Goal: Task Accomplishment & Management: Manage account settings

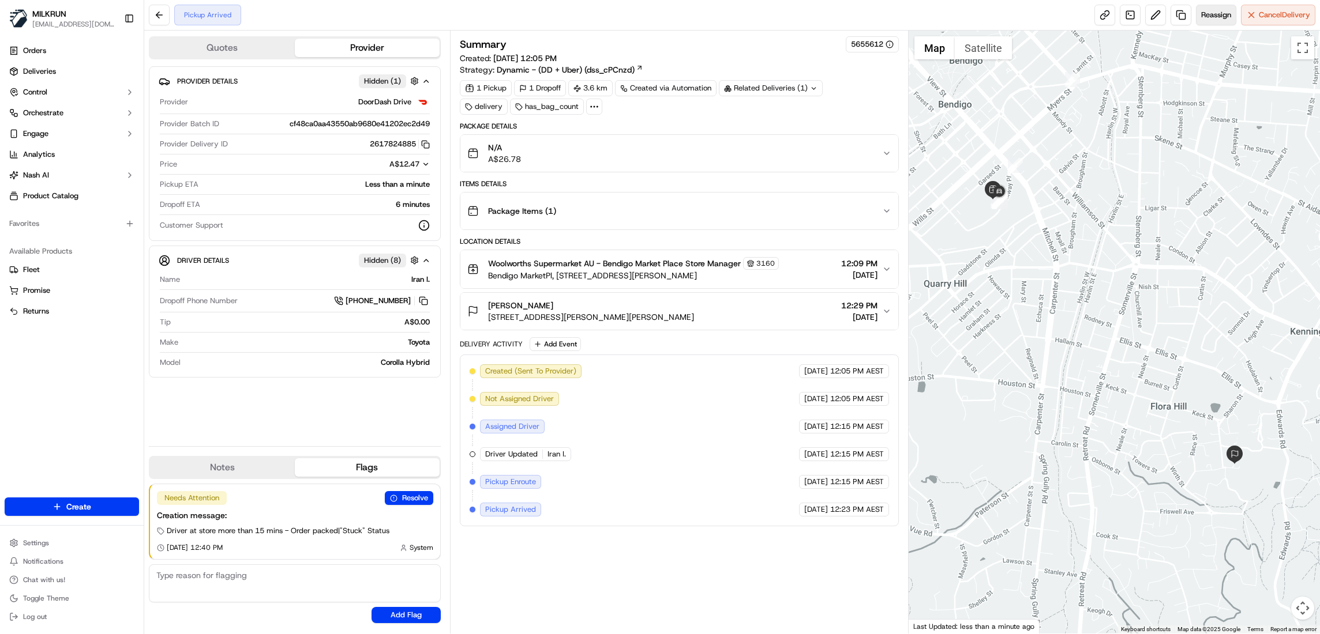
click at [1212, 18] on span "Reassign" at bounding box center [1216, 15] width 30 height 10
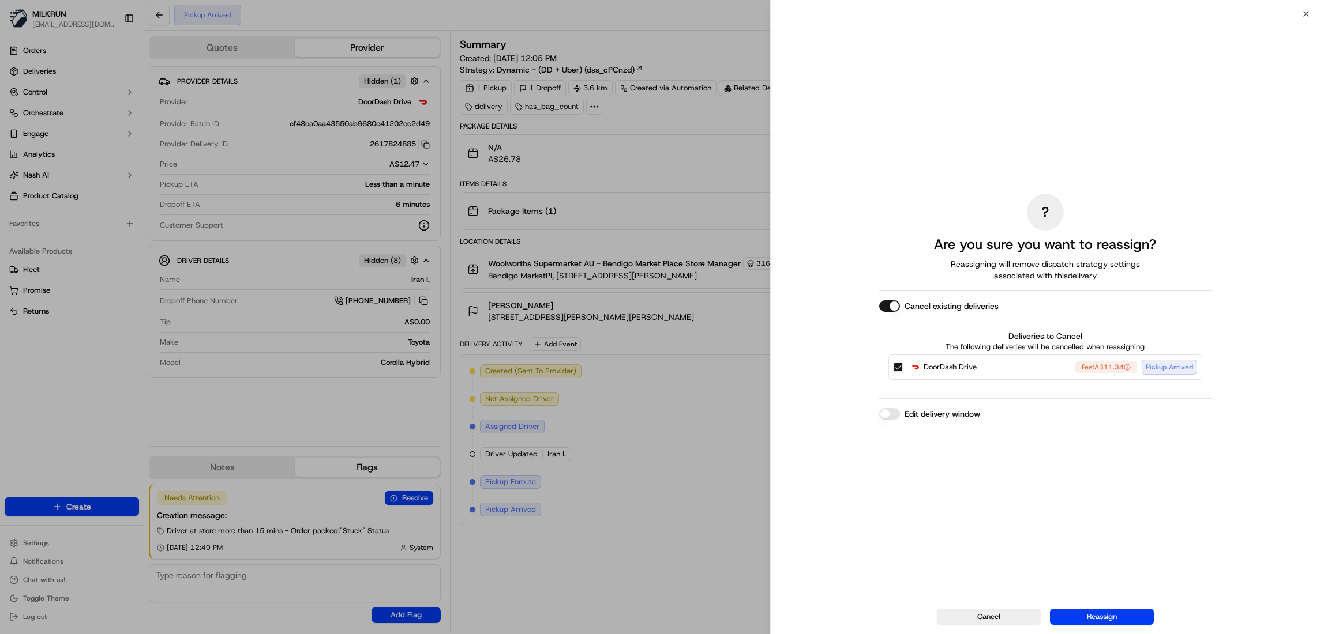
click at [889, 305] on button "Cancel existing deliveries" at bounding box center [889, 306] width 21 height 12
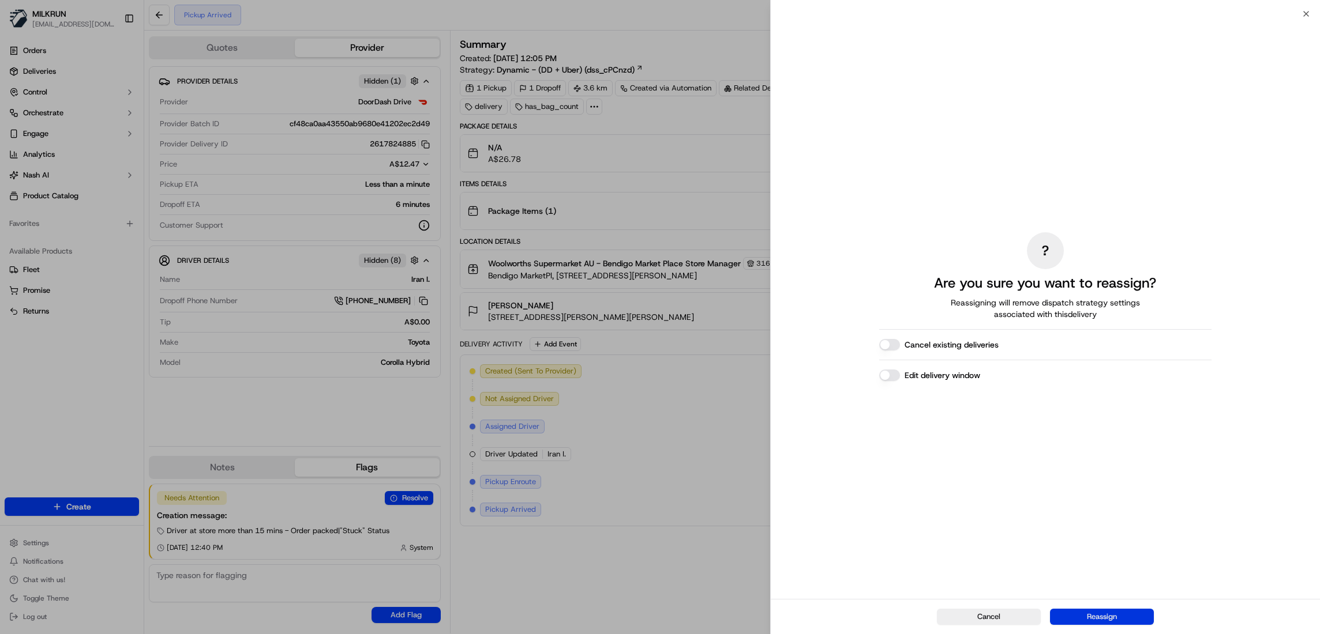
click at [1120, 611] on button "Reassign" at bounding box center [1102, 617] width 104 height 16
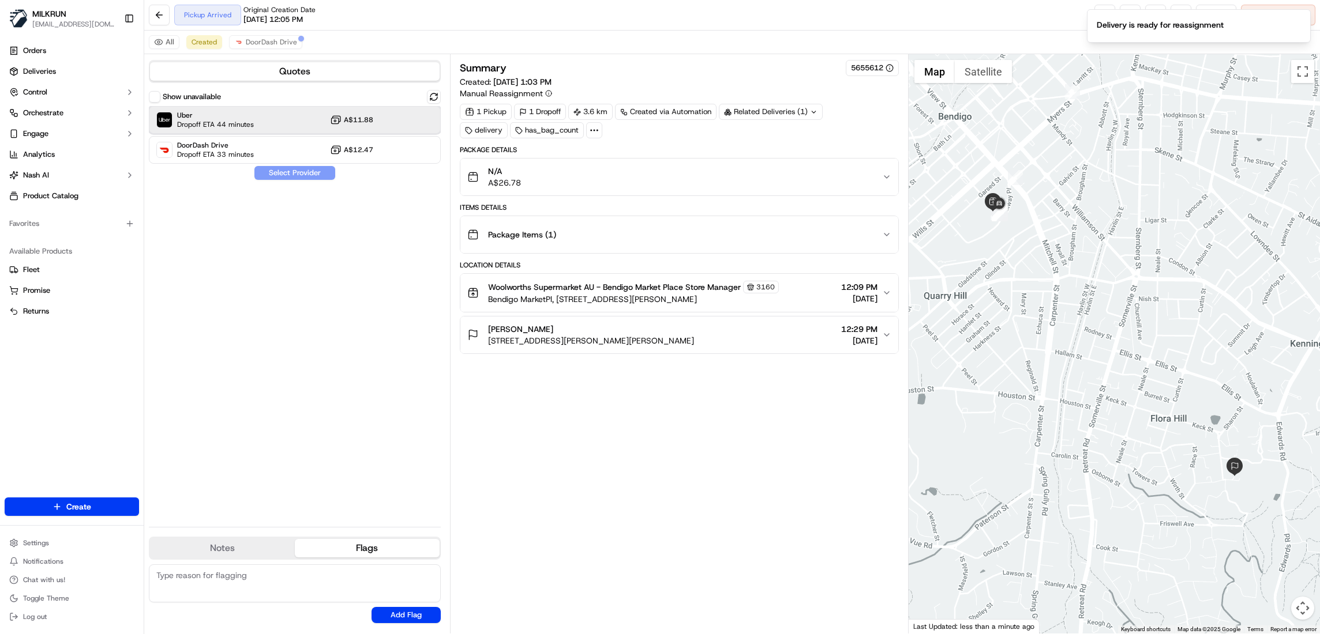
click at [220, 116] on span "Uber" at bounding box center [215, 115] width 77 height 9
click at [290, 176] on button "Assign Provider" at bounding box center [295, 173] width 82 height 14
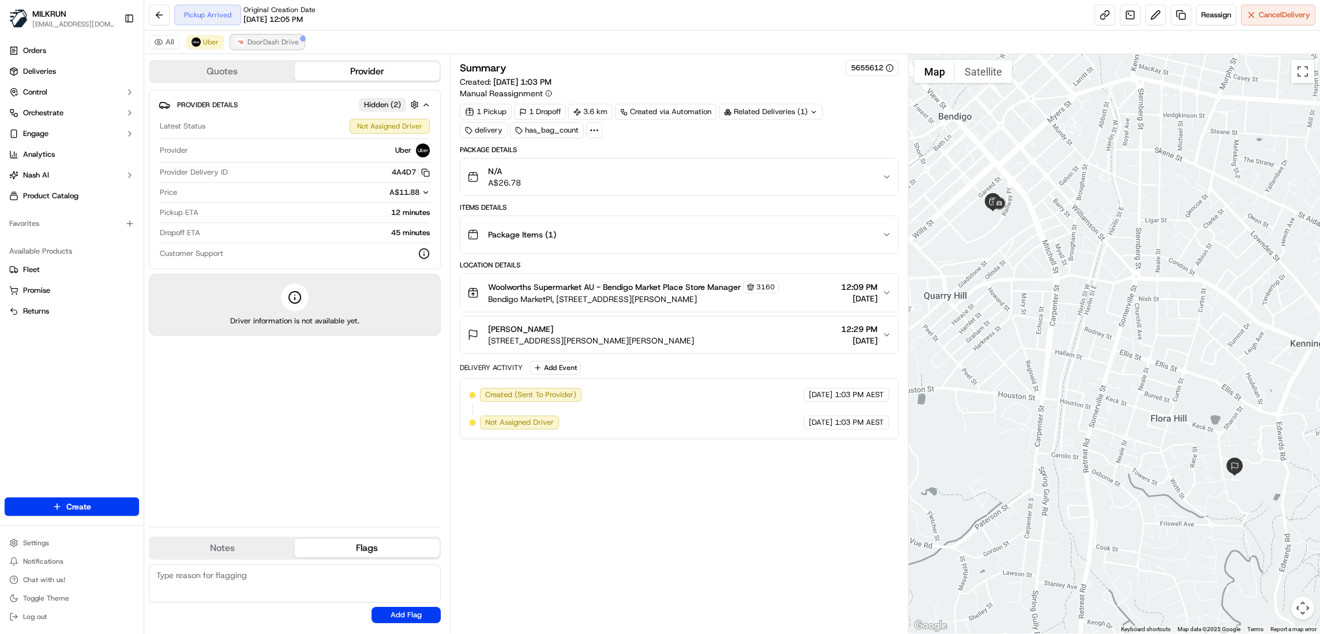
click at [276, 39] on span "DoorDash Drive" at bounding box center [272, 41] width 51 height 9
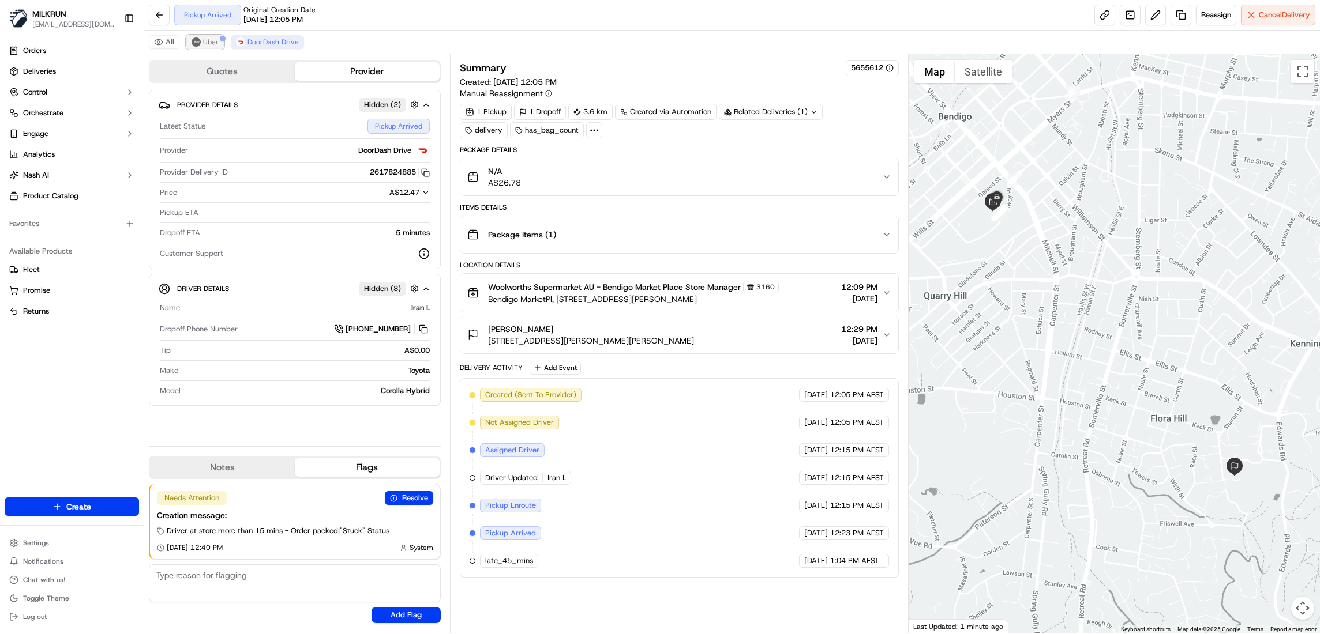
click at [199, 46] on img at bounding box center [195, 41] width 9 height 9
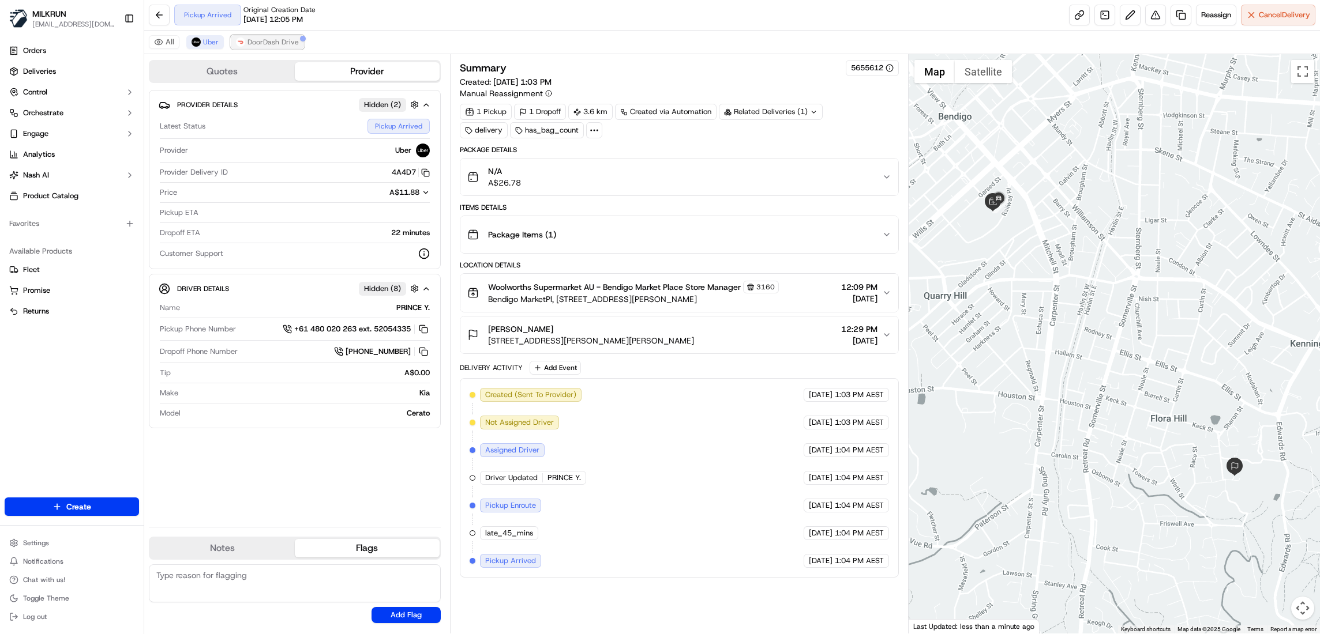
click at [266, 43] on span "DoorDash Drive" at bounding box center [272, 41] width 51 height 9
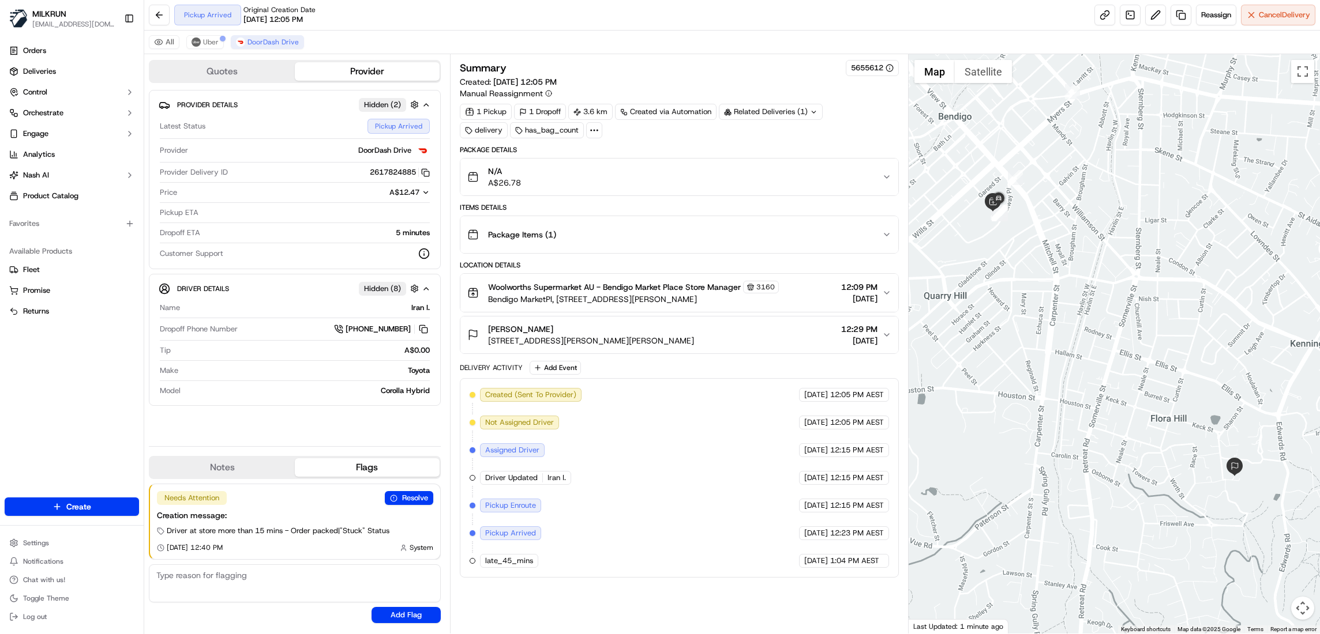
click at [886, 292] on icon "button" at bounding box center [886, 292] width 9 height 9
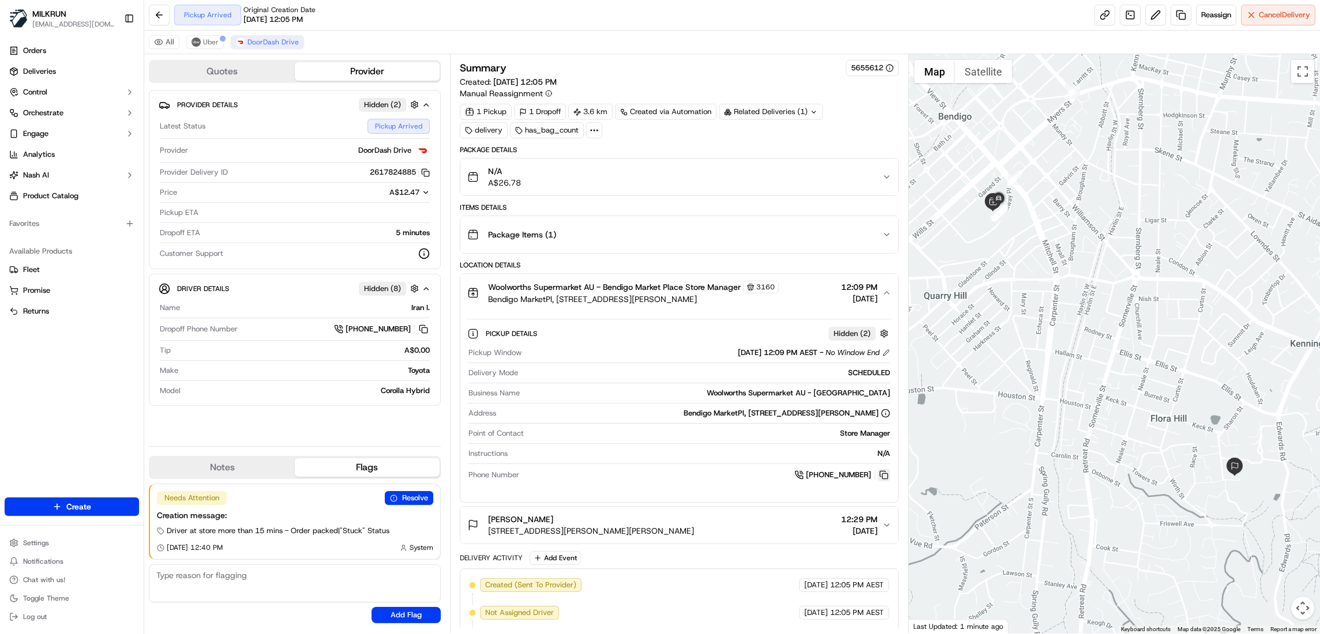
click at [881, 480] on button at bounding box center [883, 475] width 13 height 13
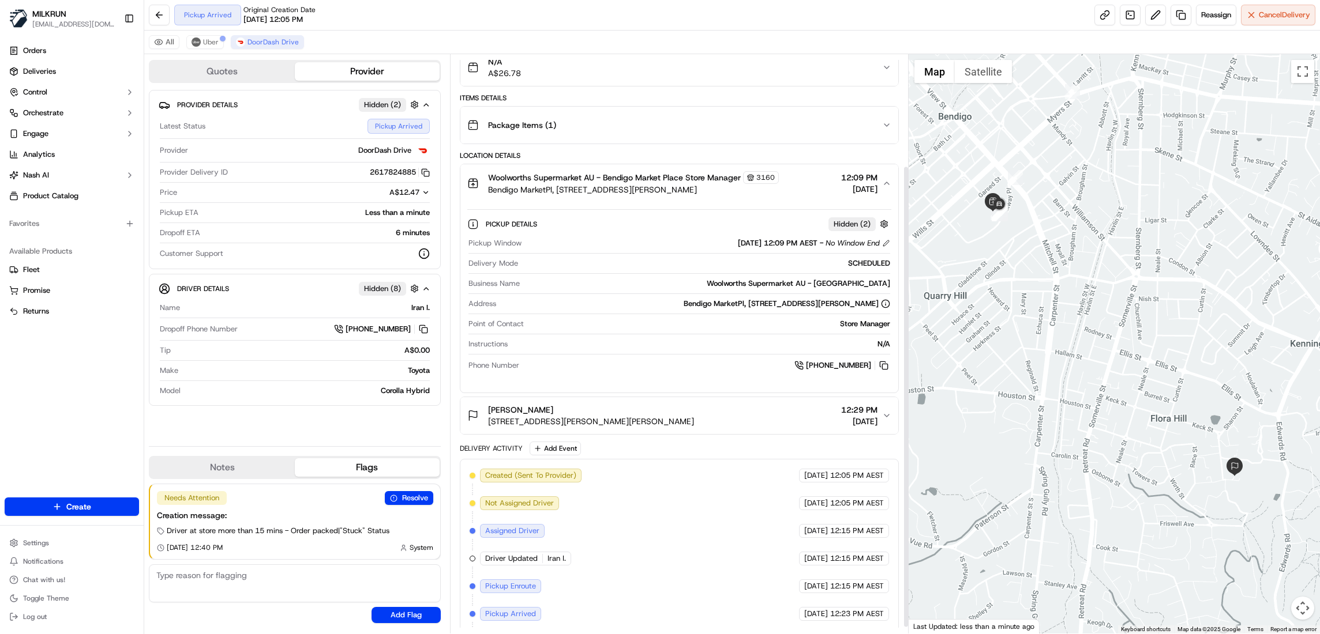
scroll to position [146, 0]
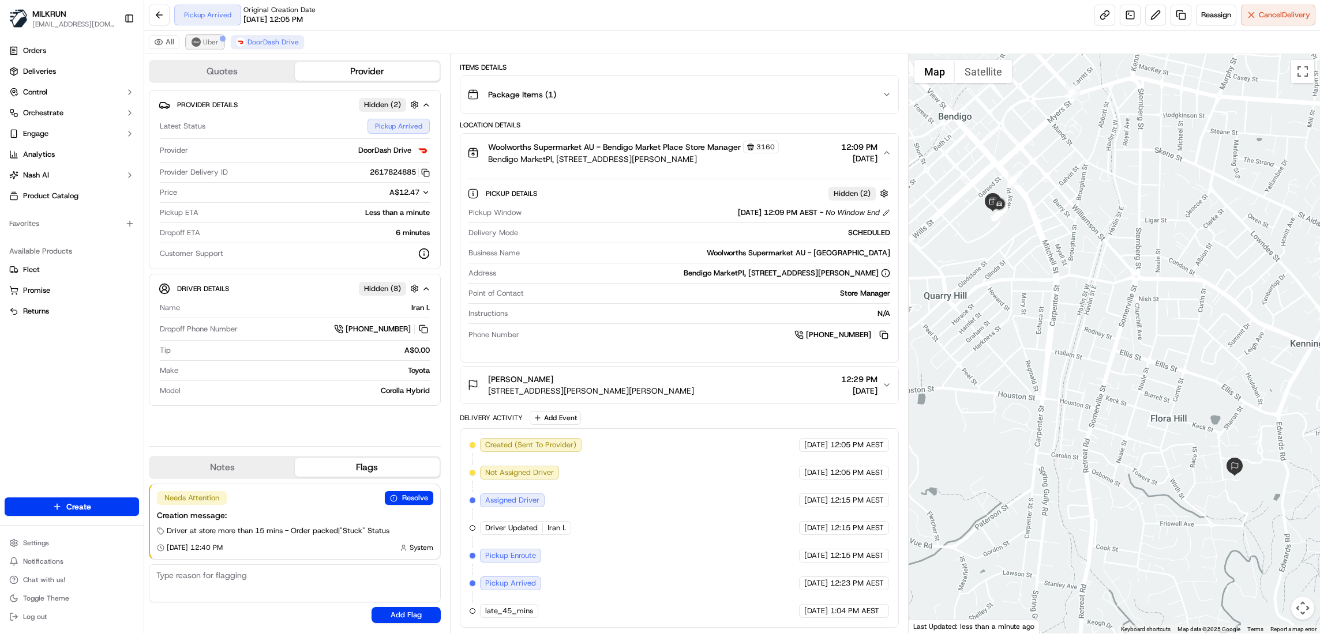
click at [206, 44] on span "Uber" at bounding box center [211, 41] width 16 height 9
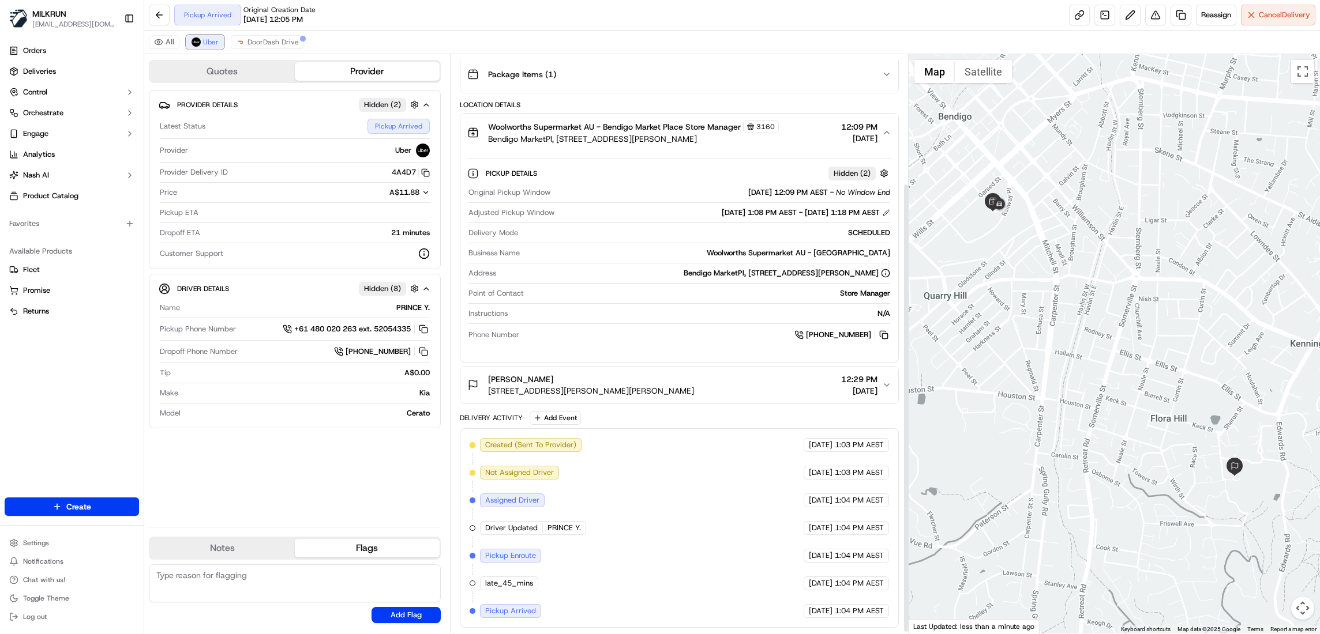
scroll to position [167, 0]
click at [270, 42] on span "DoorDash Drive" at bounding box center [272, 41] width 51 height 9
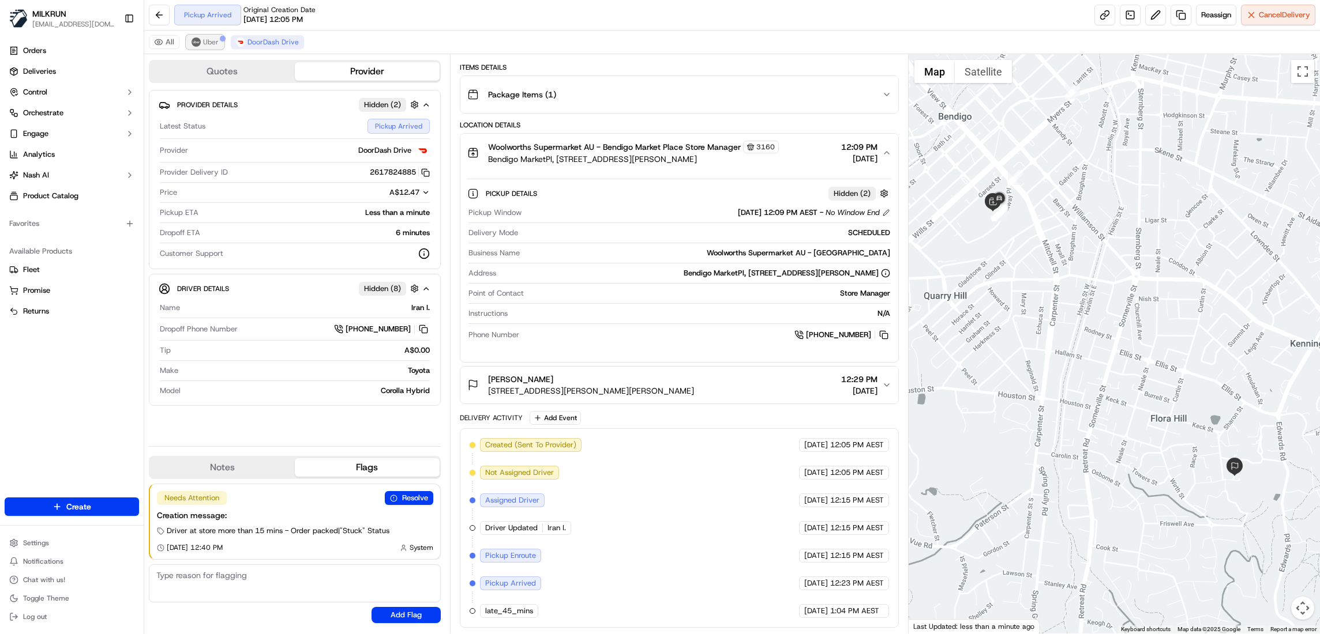
click at [202, 42] on button "Uber" at bounding box center [204, 42] width 37 height 14
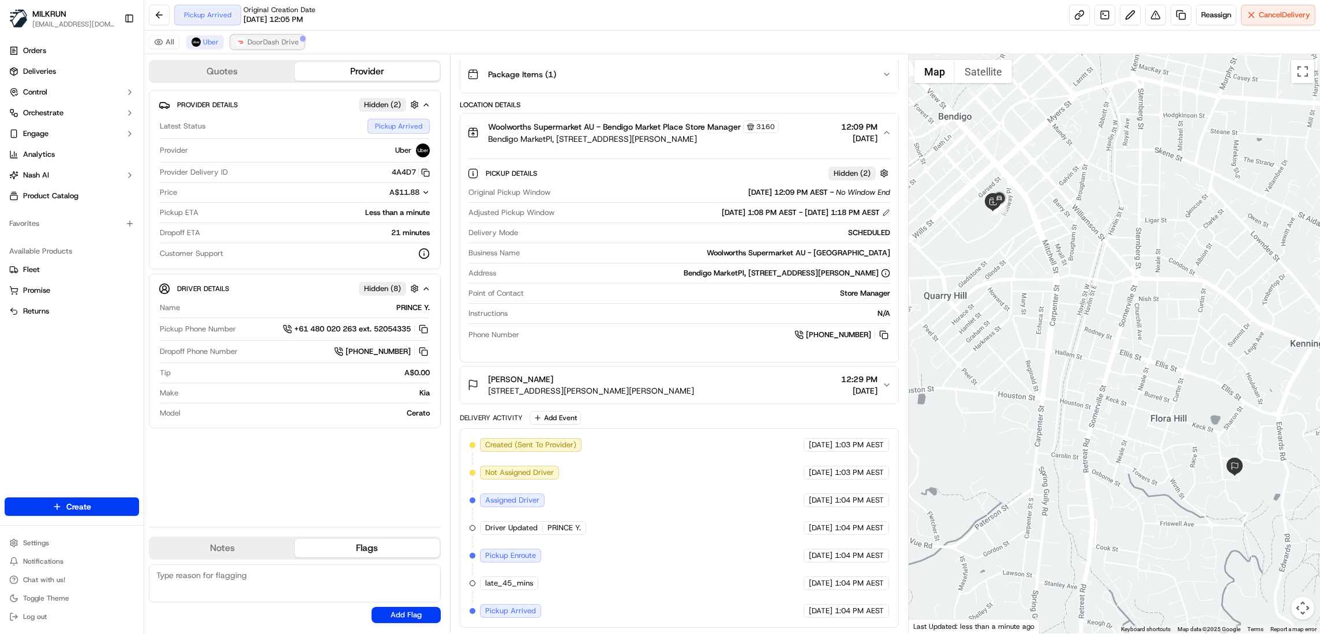
click at [262, 37] on button "DoorDash Drive" at bounding box center [267, 42] width 73 height 14
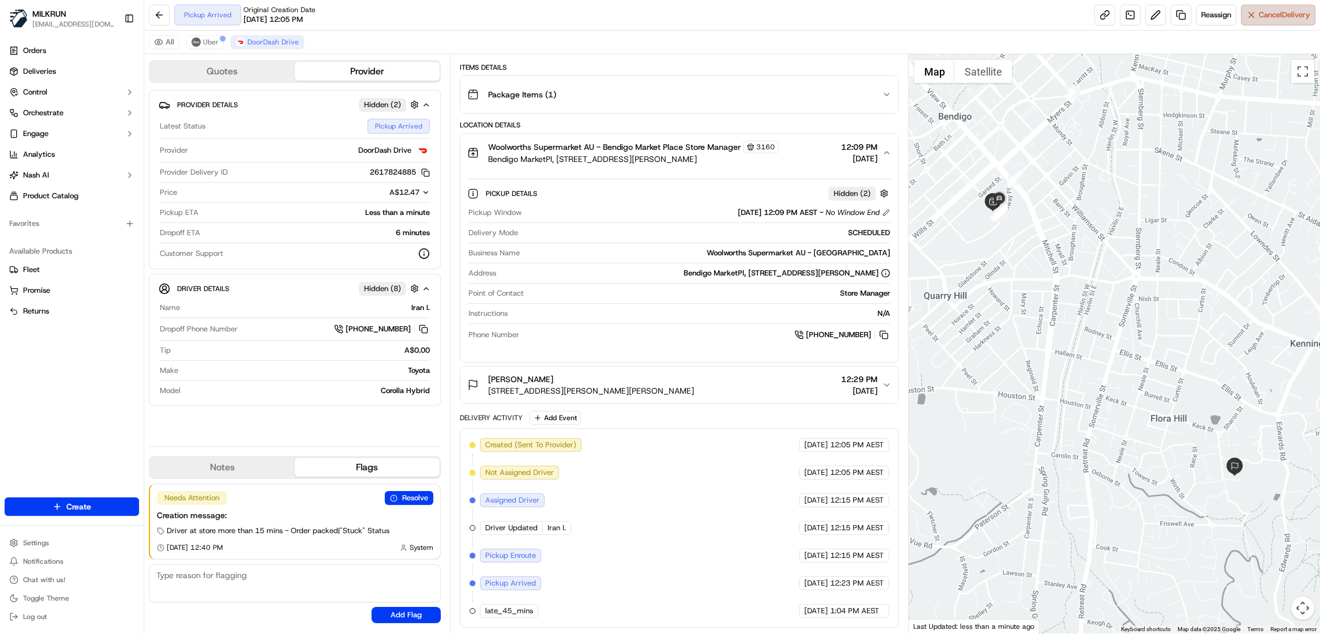
click at [1272, 13] on span "Cancel Delivery" at bounding box center [1283, 15] width 51 height 10
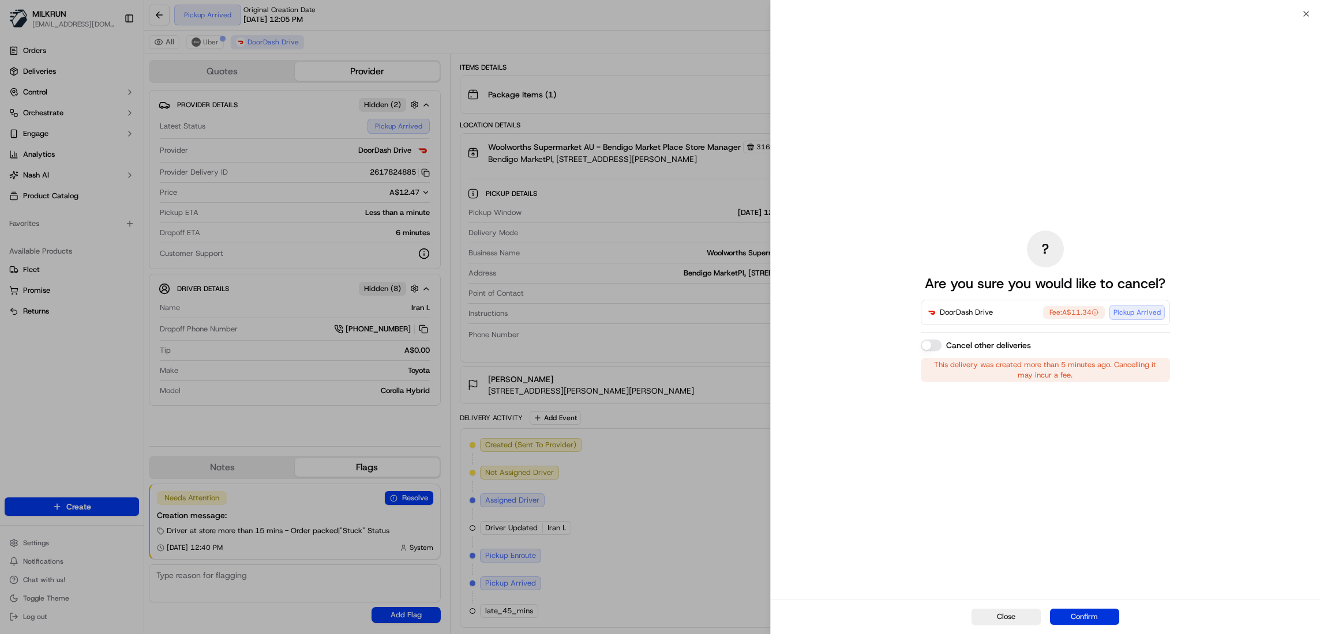
click at [1092, 618] on button "Confirm" at bounding box center [1084, 617] width 69 height 16
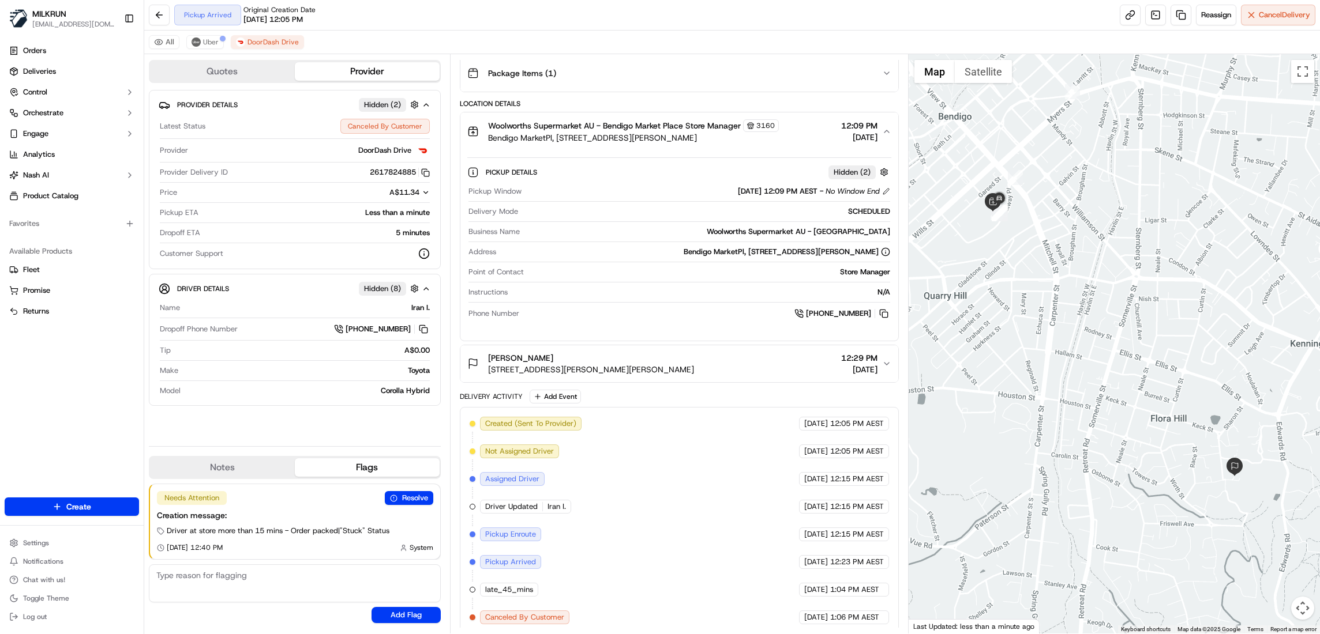
scroll to position [175, 0]
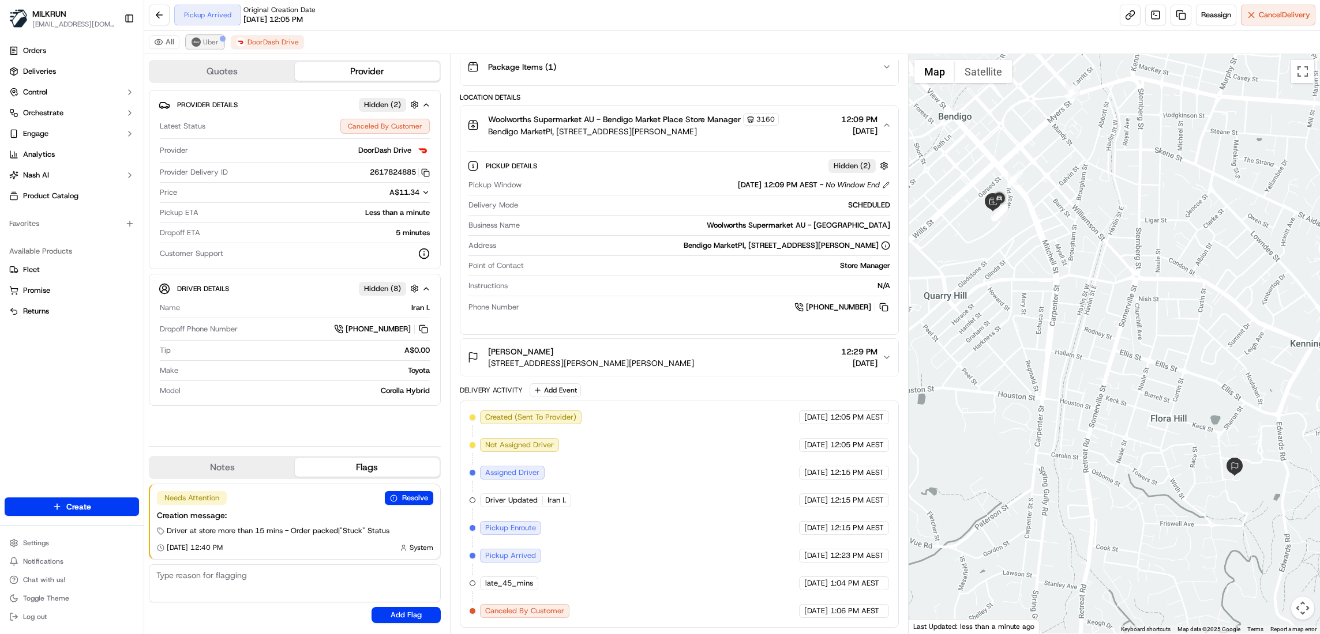
click at [209, 44] on span "Uber" at bounding box center [211, 41] width 16 height 9
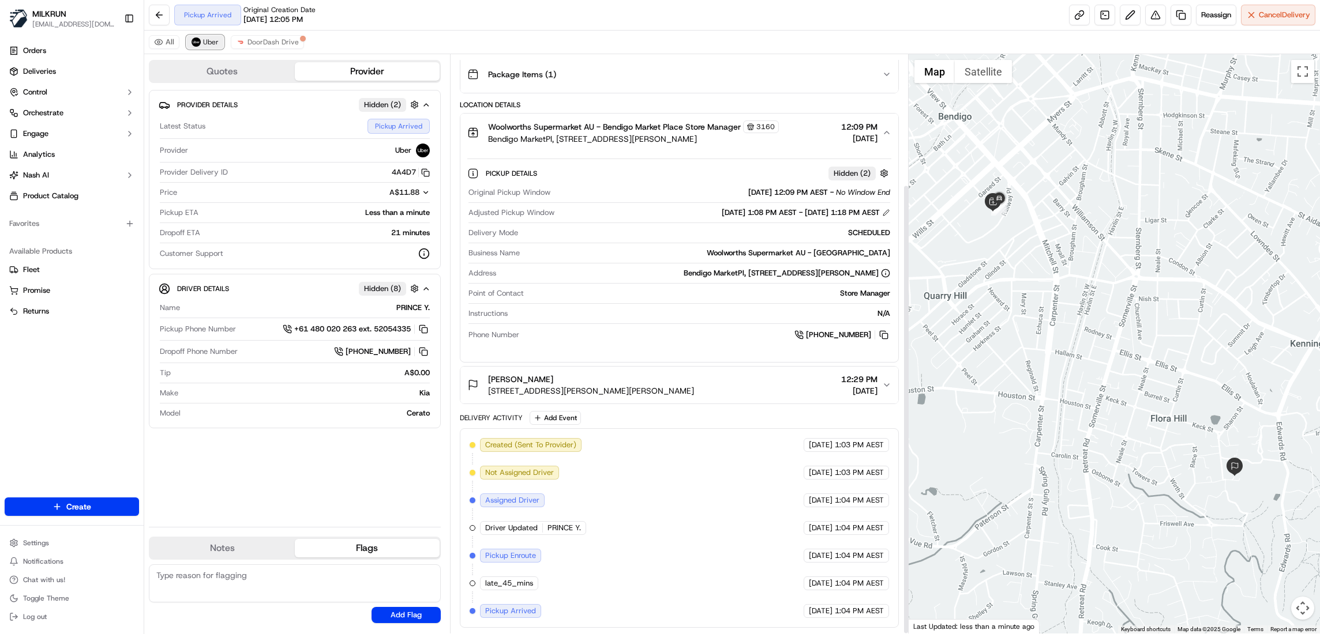
scroll to position [167, 0]
click at [202, 37] on button "Uber" at bounding box center [204, 42] width 37 height 14
click at [268, 43] on span "DoorDash Drive" at bounding box center [272, 41] width 51 height 9
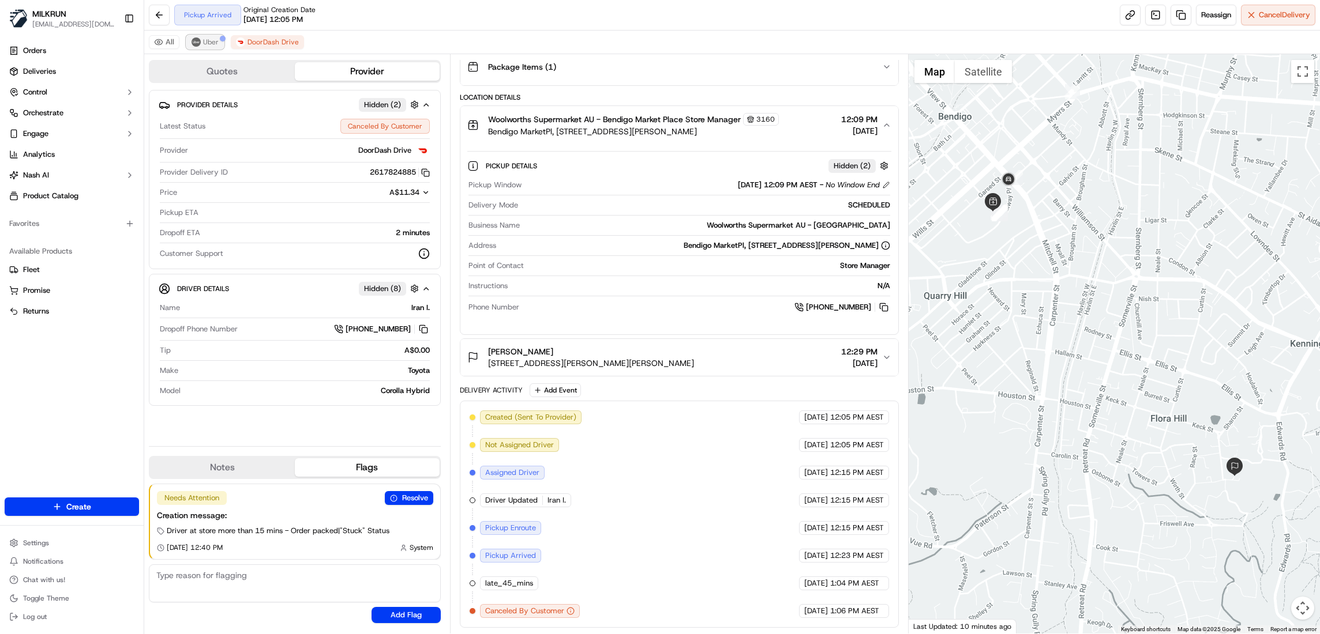
click at [208, 37] on button "Uber" at bounding box center [204, 42] width 37 height 14
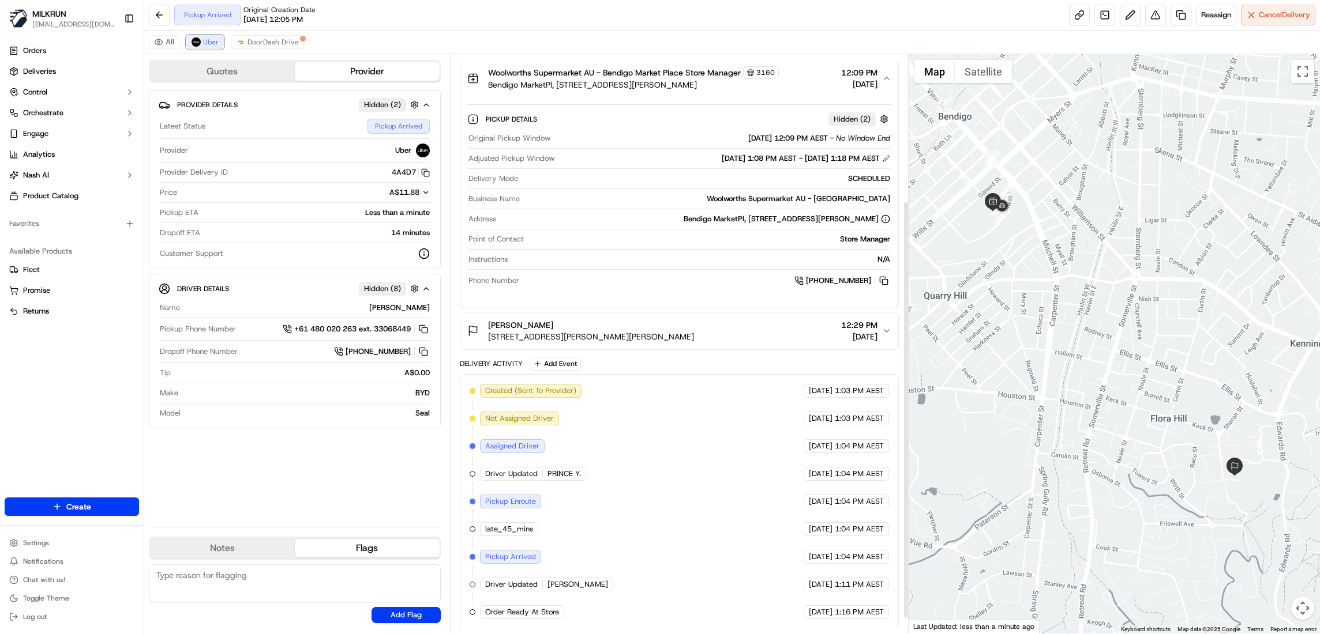
scroll to position [224, 0]
click at [206, 42] on span "Uber" at bounding box center [211, 41] width 16 height 9
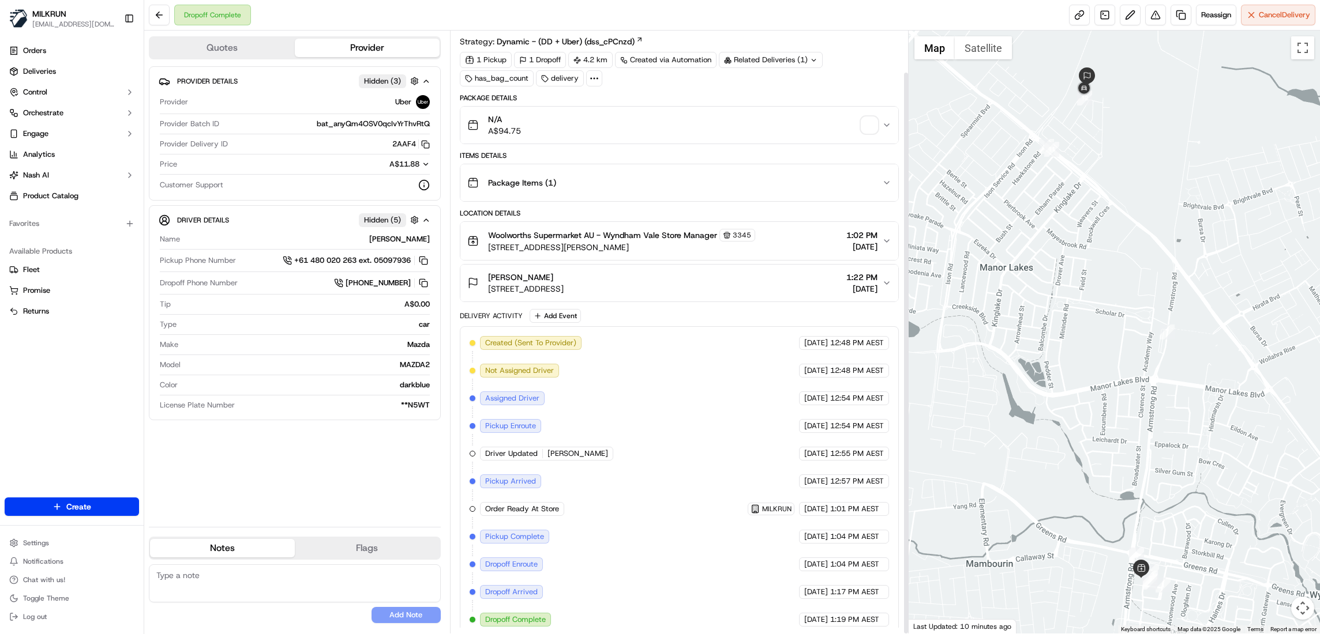
scroll to position [44, 0]
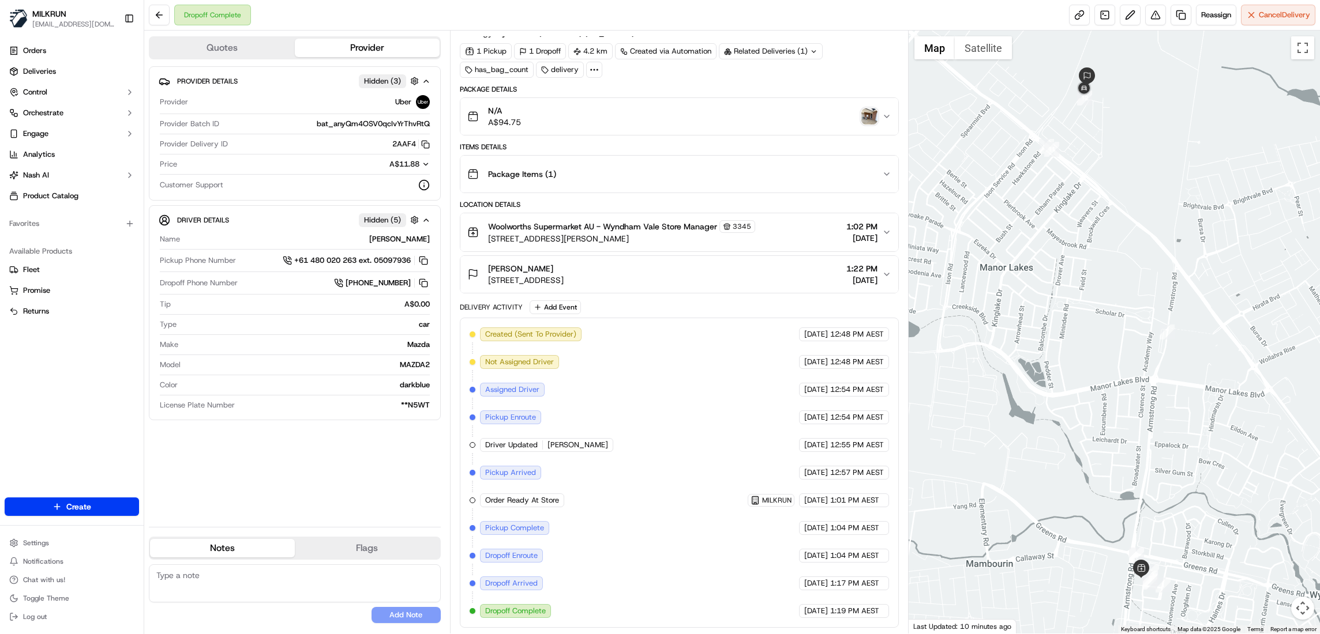
click at [872, 108] on img "button" at bounding box center [869, 116] width 16 height 16
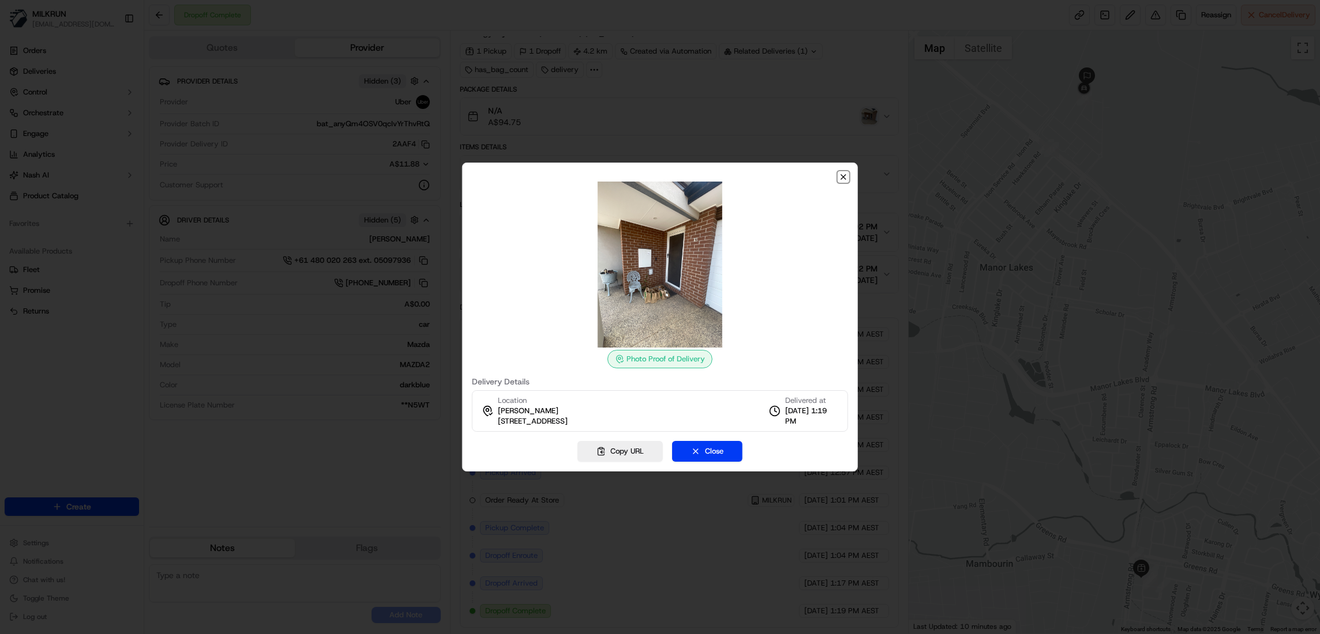
click at [839, 179] on icon "button" at bounding box center [843, 176] width 9 height 9
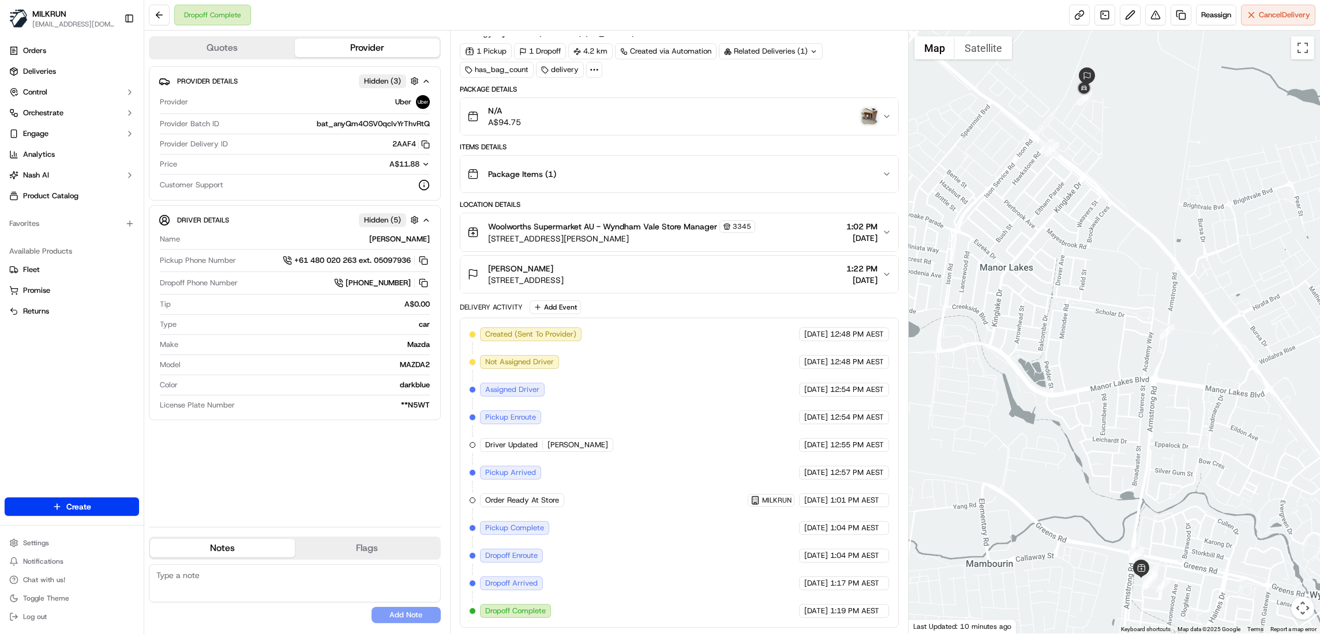
drag, startPoint x: 693, startPoint y: 272, endPoint x: 481, endPoint y: 285, distance: 212.6
click at [481, 285] on button "Teilisha Torney 13 Superb Rd, Wyndham Vale, VIC 3024, AU 1:22 PM 17/09/2025" at bounding box center [679, 274] width 438 height 37
click at [1154, 18] on button at bounding box center [1155, 15] width 21 height 21
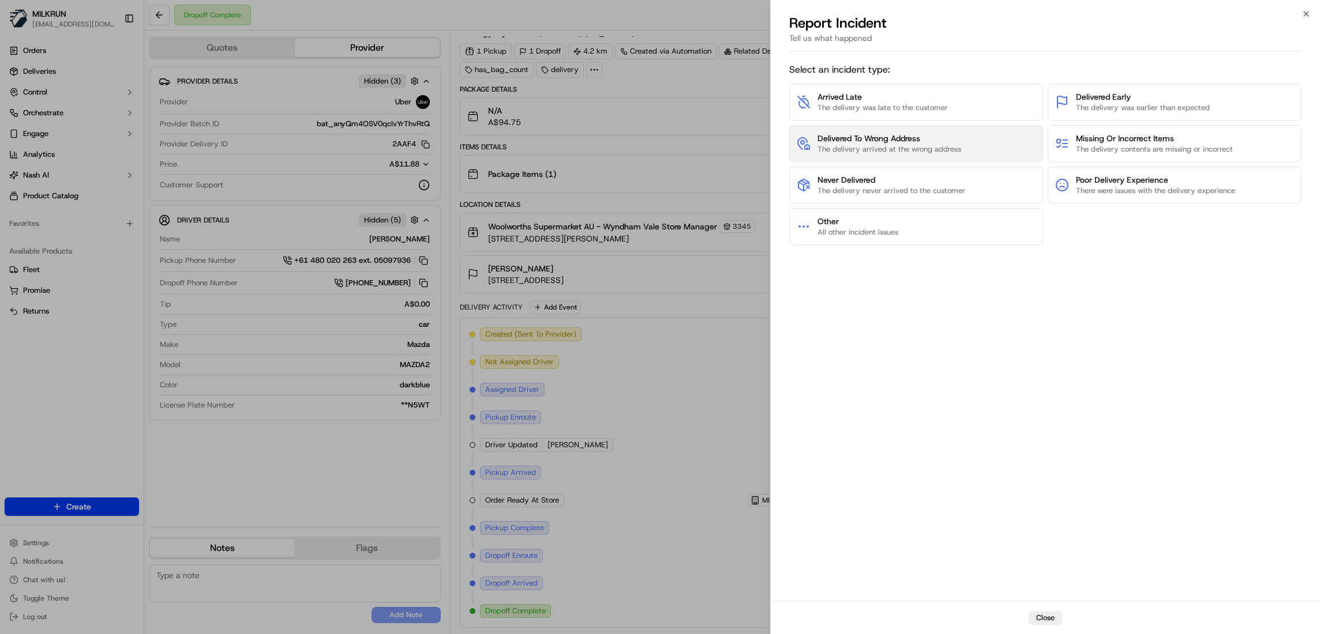
click at [901, 145] on span "The delivery arrived at the wrong address" at bounding box center [889, 149] width 144 height 10
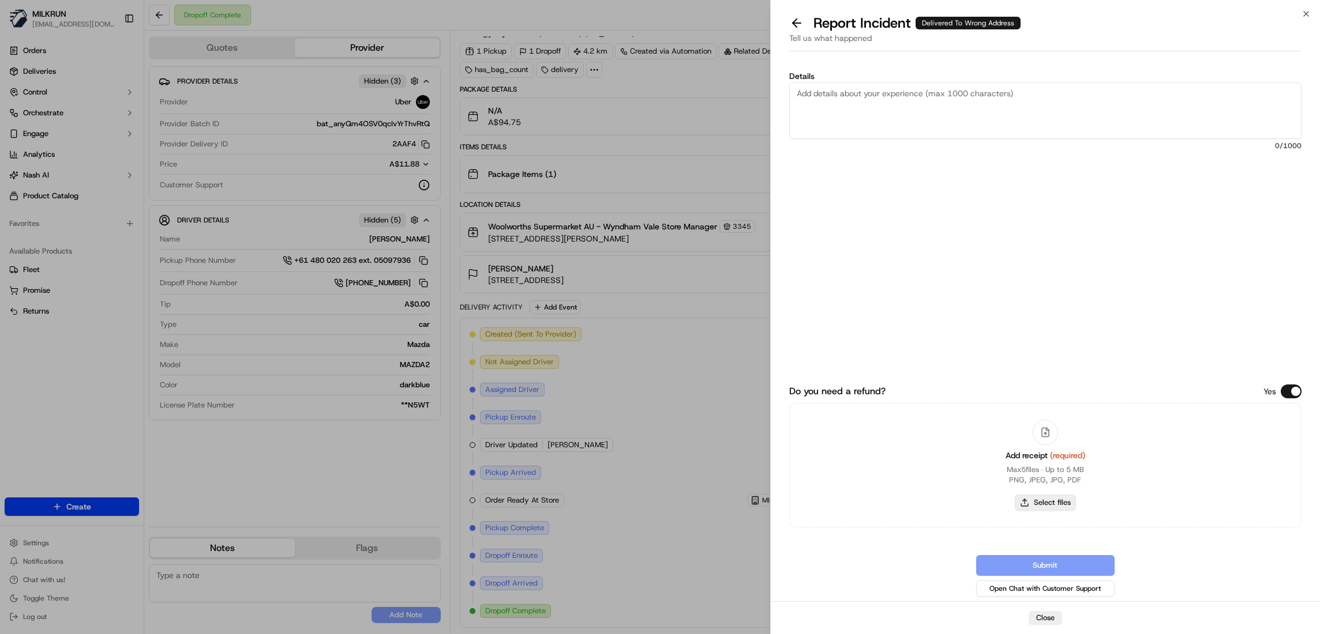
click at [1031, 503] on button "Select files" at bounding box center [1044, 503] width 61 height 16
type input "C:\fakepath\Teilisha Torney..pdf"
click at [919, 105] on textarea "Details" at bounding box center [1045, 110] width 512 height 57
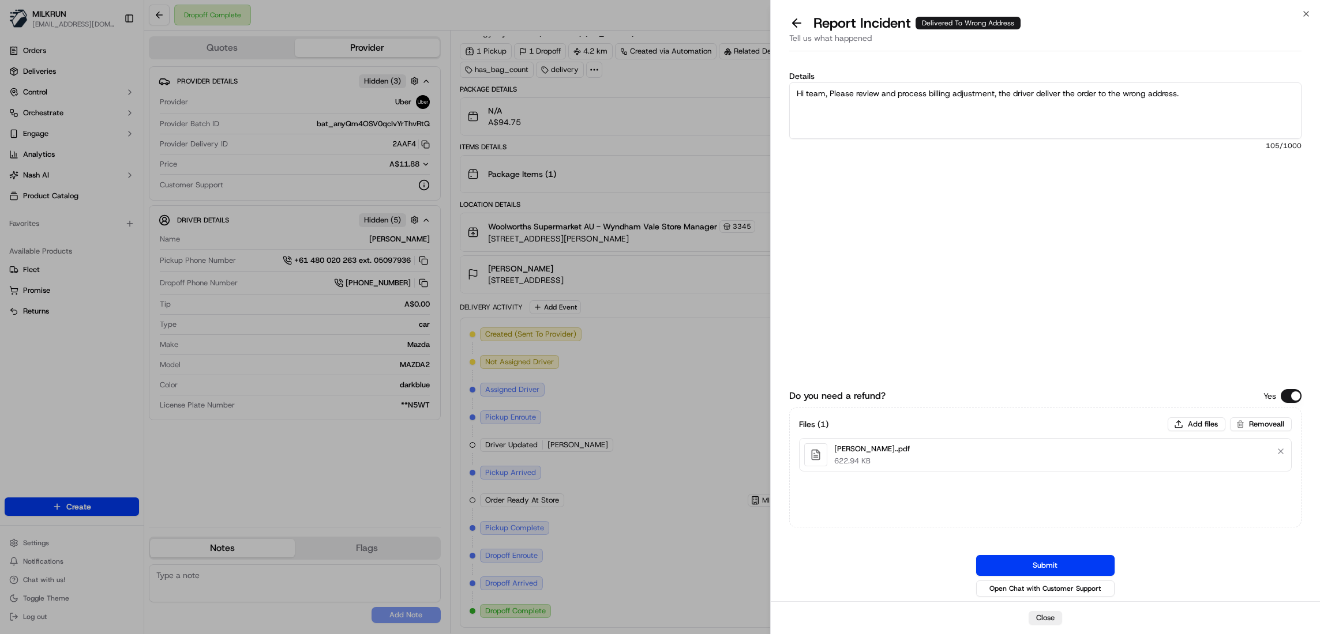
type textarea "Hi team, Please review and process billing adjustment, the driver deliver the o…"
click at [1076, 562] on button "Submit" at bounding box center [1045, 565] width 138 height 21
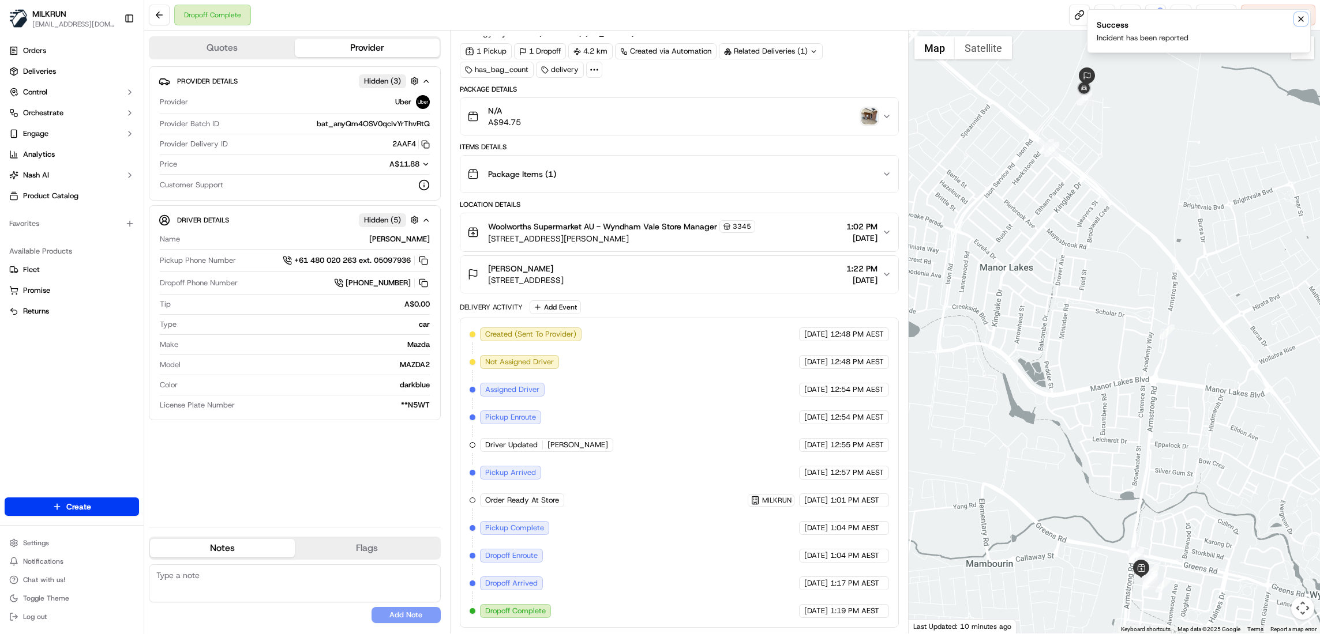
drag, startPoint x: 1303, startPoint y: 18, endPoint x: 1209, endPoint y: 20, distance: 94.6
click at [1299, 18] on icon "Notifications (F8)" at bounding box center [1300, 18] width 9 height 9
click at [1157, 11] on div at bounding box center [1160, 10] width 6 height 6
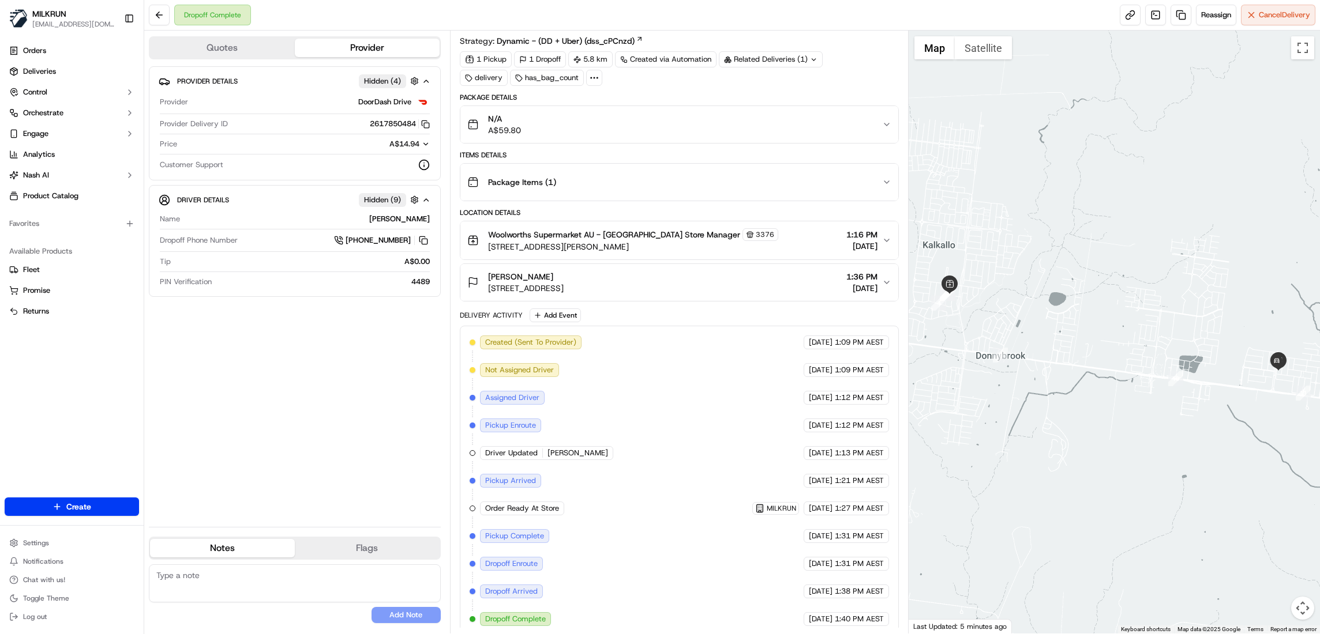
scroll to position [44, 0]
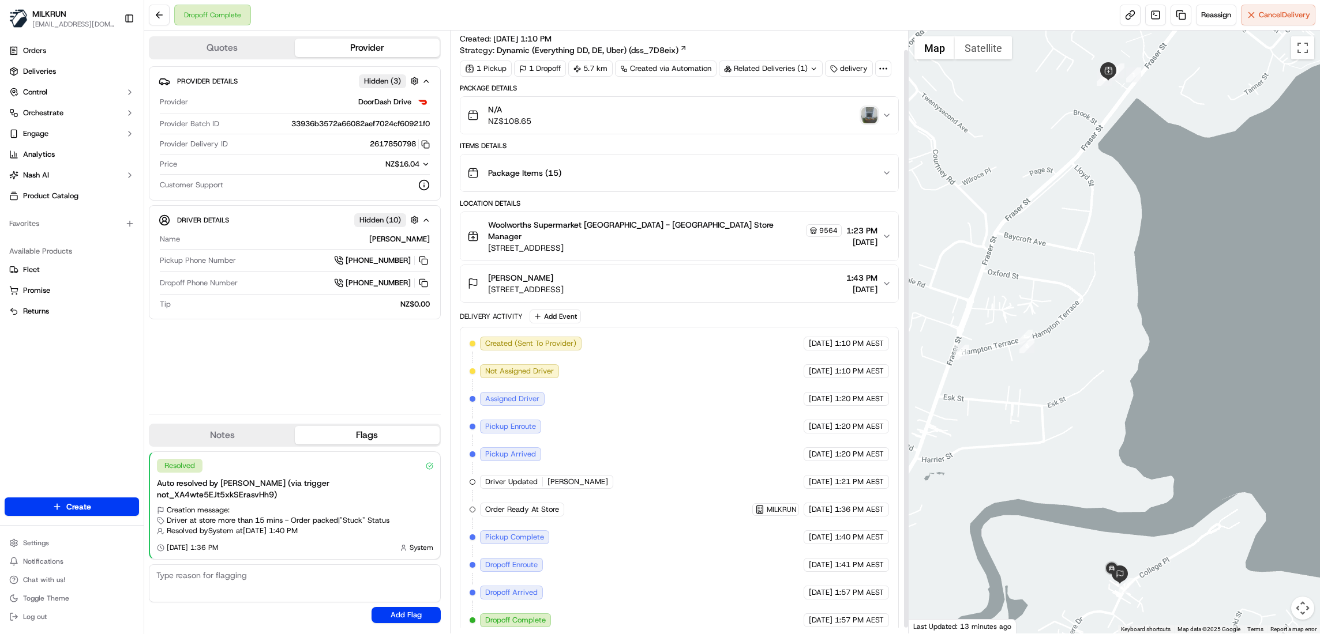
scroll to position [25, 0]
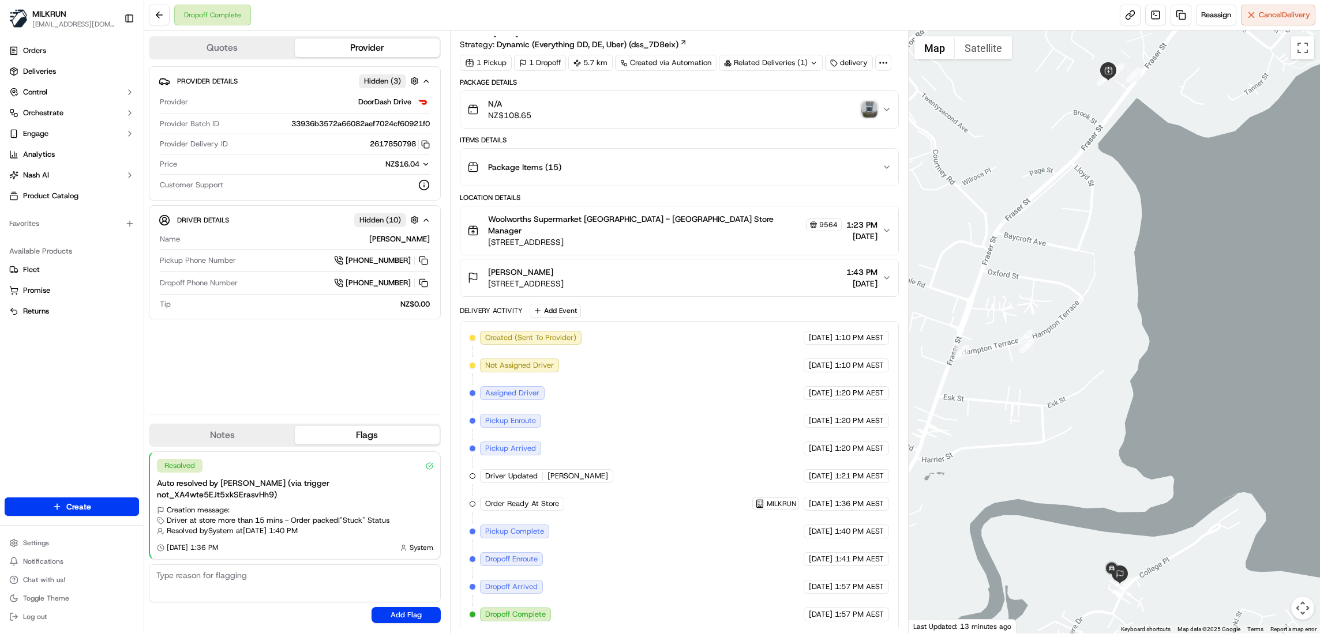
click at [867, 113] on img "button" at bounding box center [869, 110] width 16 height 16
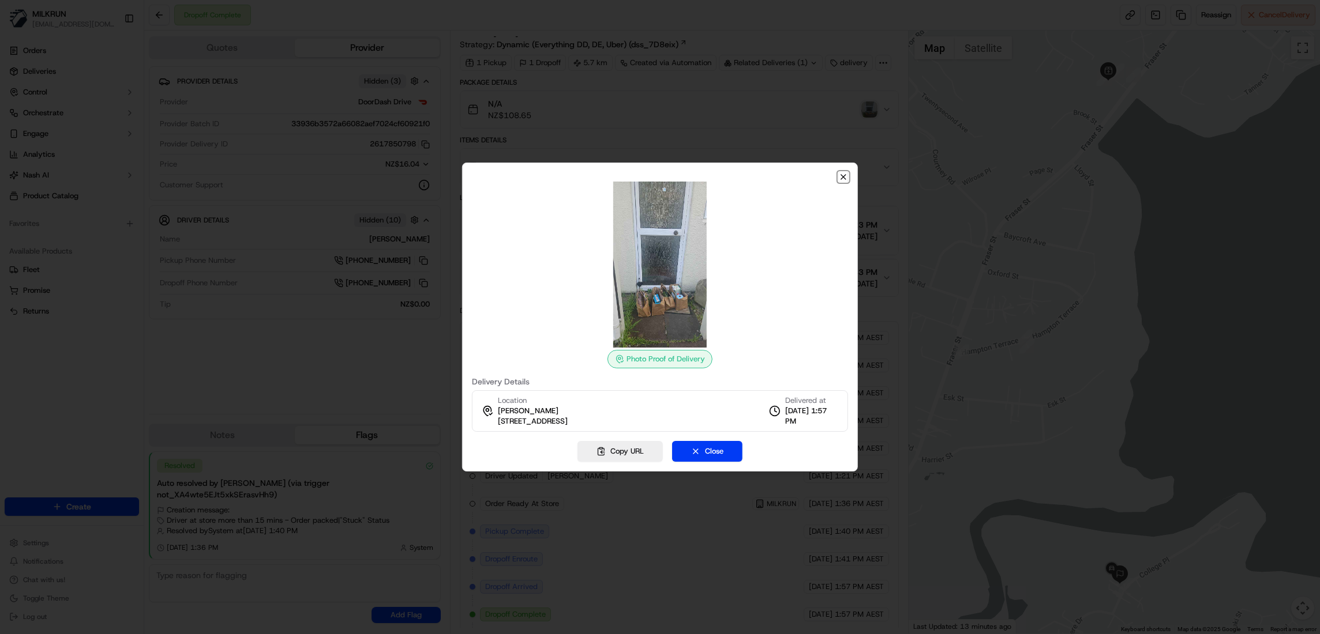
click at [843, 179] on icon "button" at bounding box center [843, 176] width 9 height 9
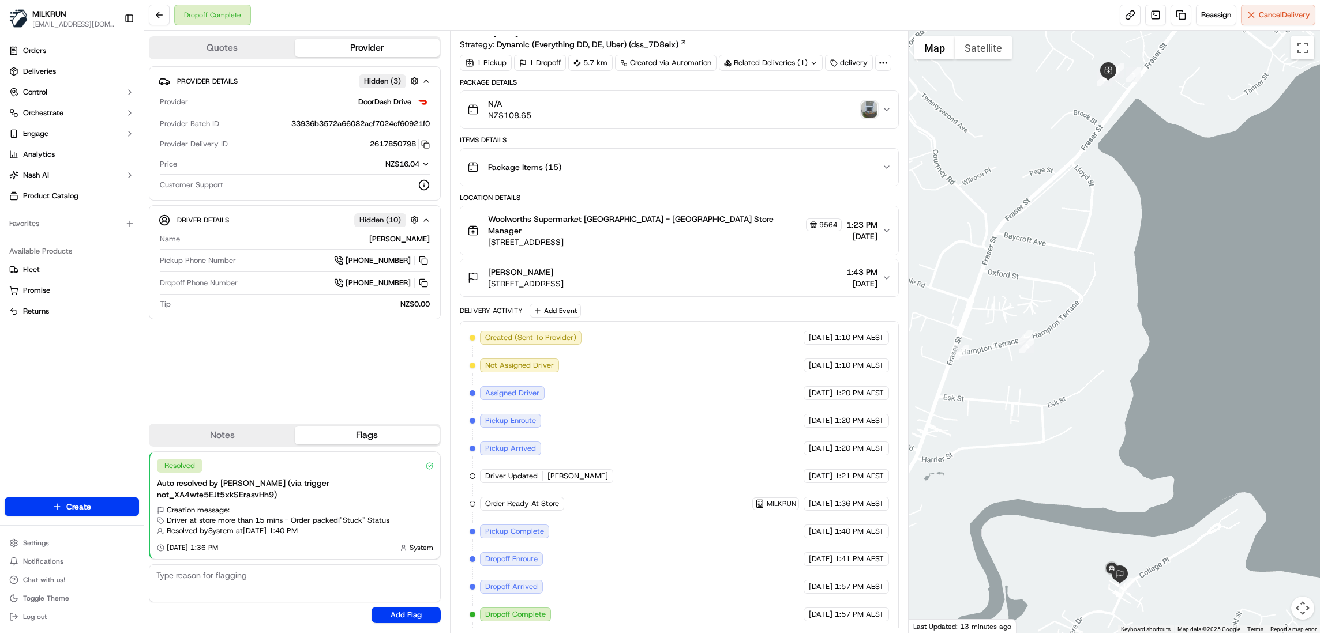
drag, startPoint x: 481, startPoint y: 279, endPoint x: 674, endPoint y: 274, distance: 192.7
click at [674, 274] on div "macy Marama 13A College Place, Poike, Bay of Plenty 3112, NZ 1:43 PM 17/09/2025" at bounding box center [674, 277] width 415 height 23
click at [709, 273] on div "macy Marama 13A College Place, Poike, Bay of Plenty 3112, NZ 1:43 PM 17/09/2025" at bounding box center [674, 277] width 415 height 23
drag, startPoint x: 634, startPoint y: 274, endPoint x: 488, endPoint y: 276, distance: 146.5
click at [488, 276] on div "macy Marama 13A College Place, Poike, Bay of Plenty 3112, NZ 1:43 PM 17/09/2025" at bounding box center [674, 277] width 415 height 23
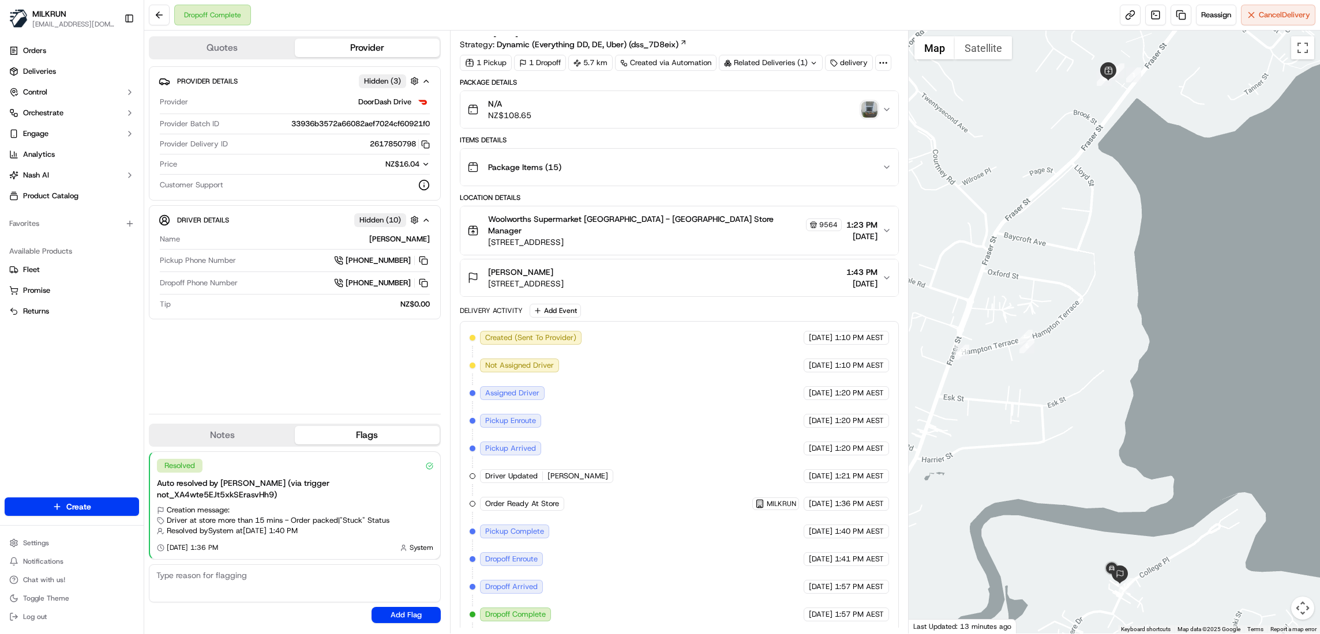
copy span "13A College Place, Poike, Bay of Plenty 3112, NZ"
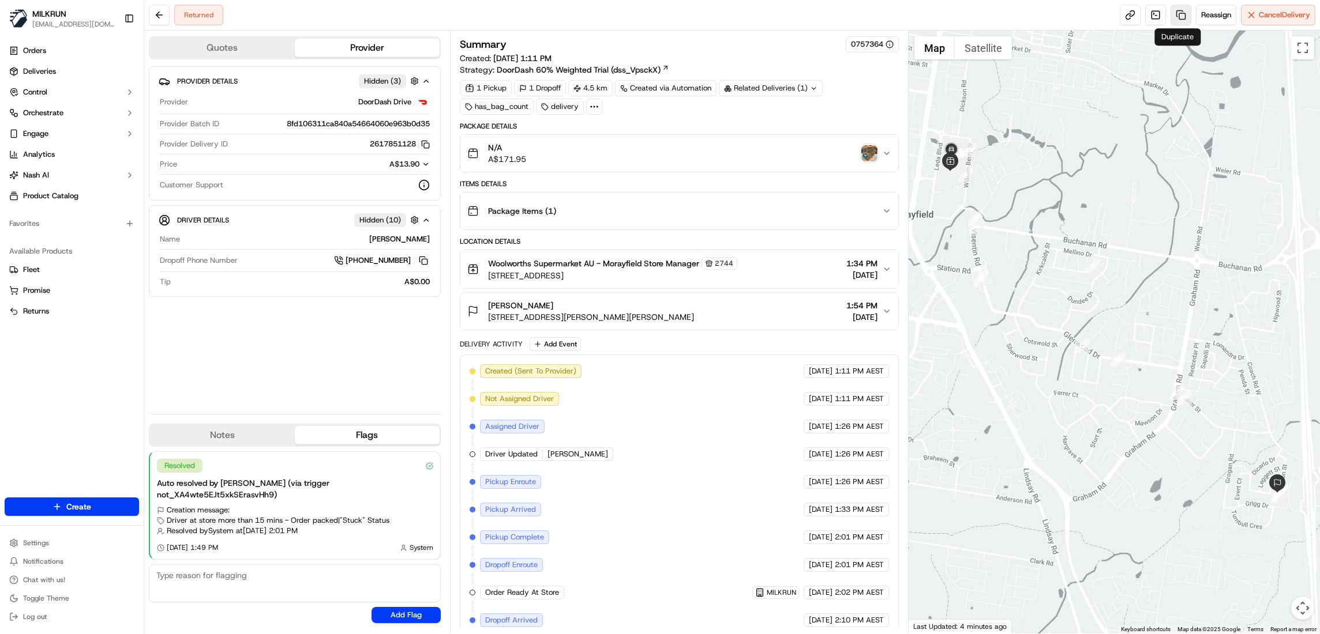
click at [1173, 14] on link at bounding box center [1180, 15] width 21 height 21
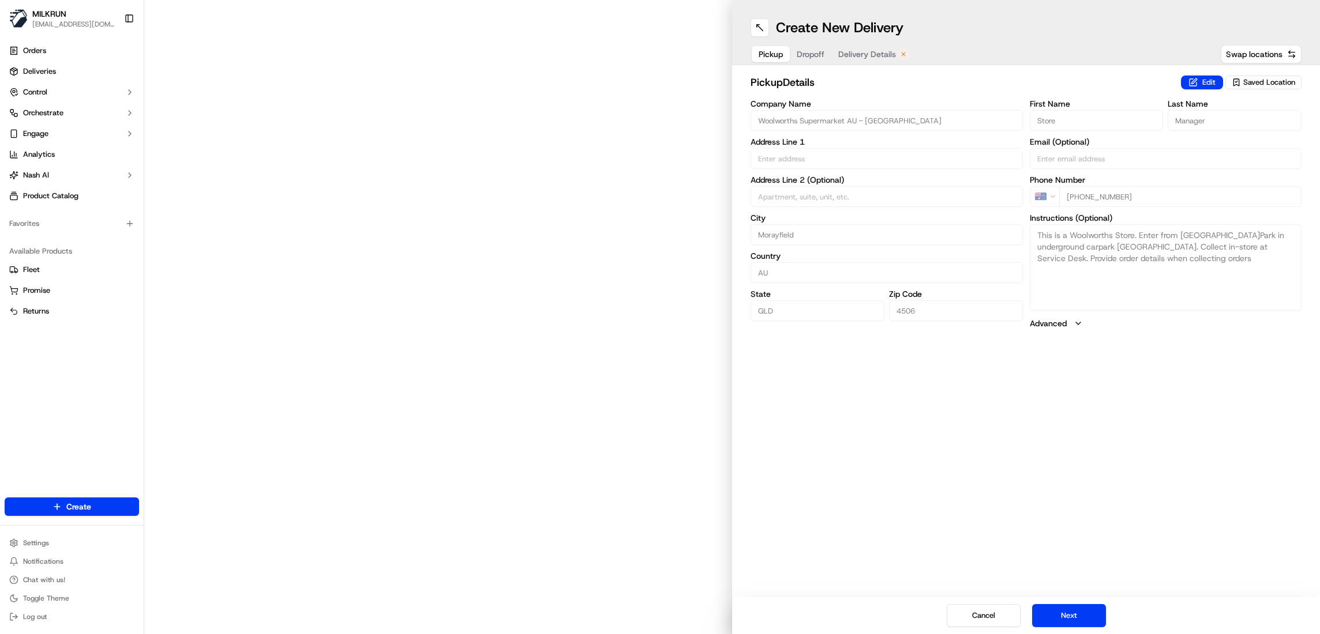
type input "[STREET_ADDRESS]"
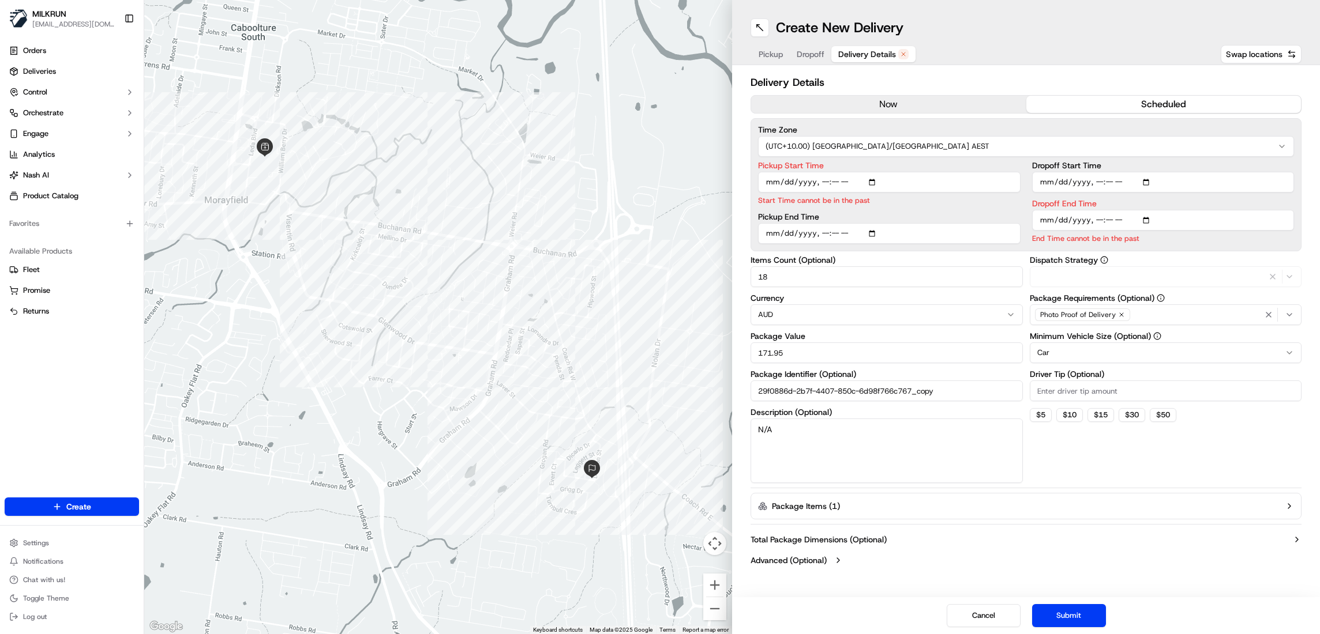
click at [871, 52] on span "Delivery Details" at bounding box center [867, 54] width 58 height 12
click at [869, 102] on button "now" at bounding box center [888, 104] width 275 height 17
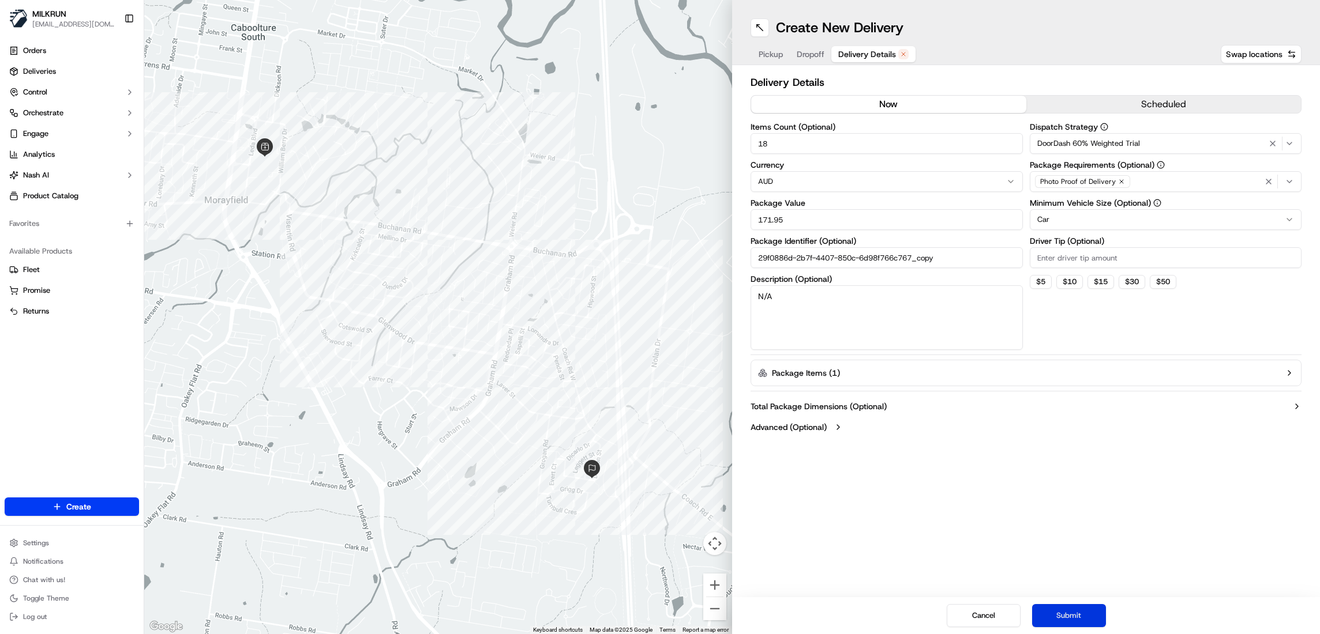
click at [1091, 619] on button "Submit" at bounding box center [1069, 615] width 74 height 23
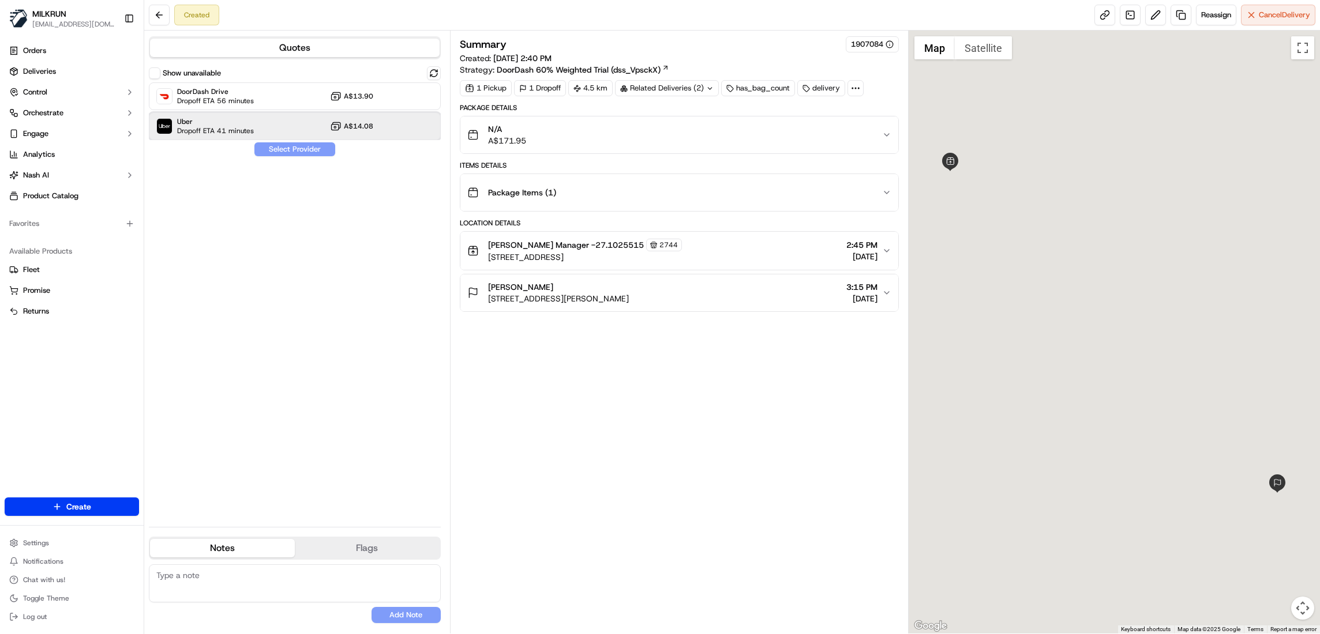
click at [178, 122] on span "Uber" at bounding box center [215, 121] width 77 height 9
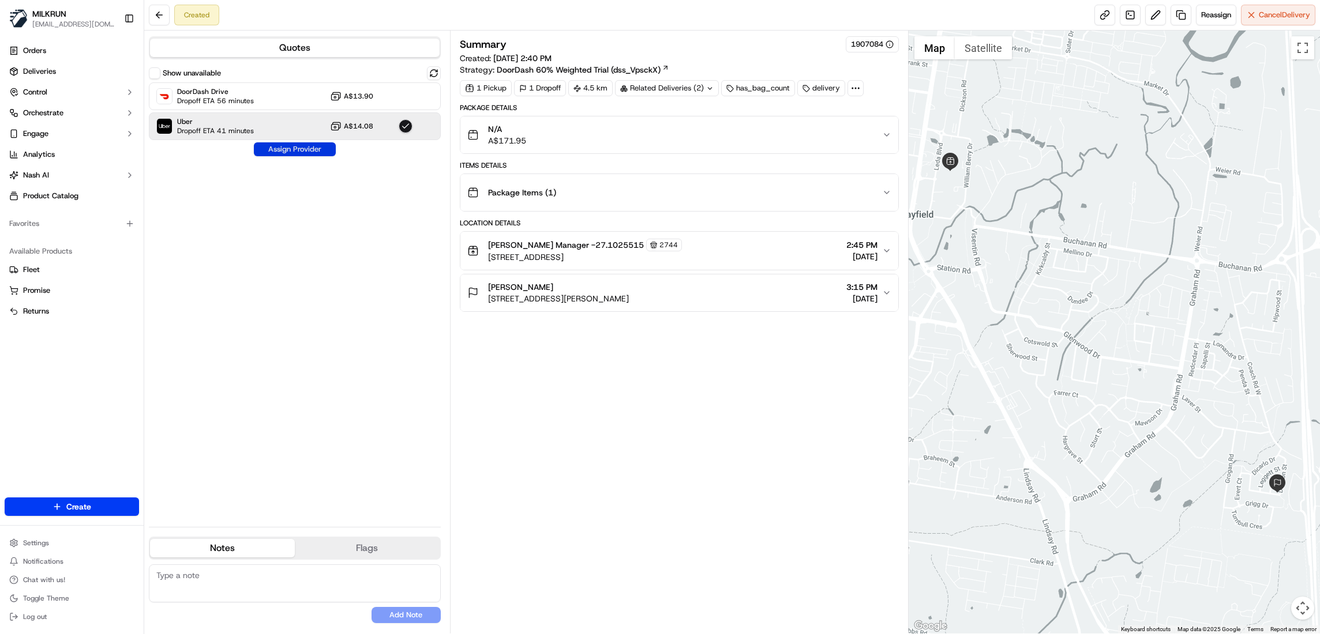
click at [308, 149] on button "Assign Provider" at bounding box center [295, 149] width 82 height 14
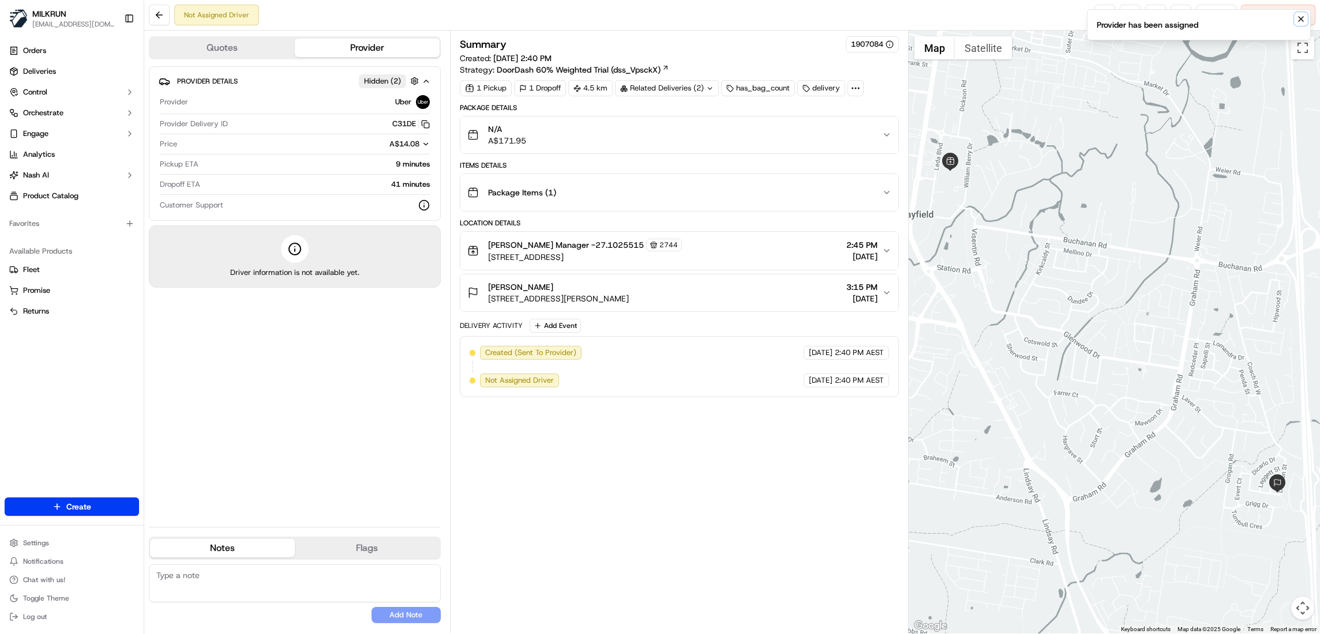
click at [1301, 20] on icon "Notifications (F8)" at bounding box center [1300, 19] width 5 height 5
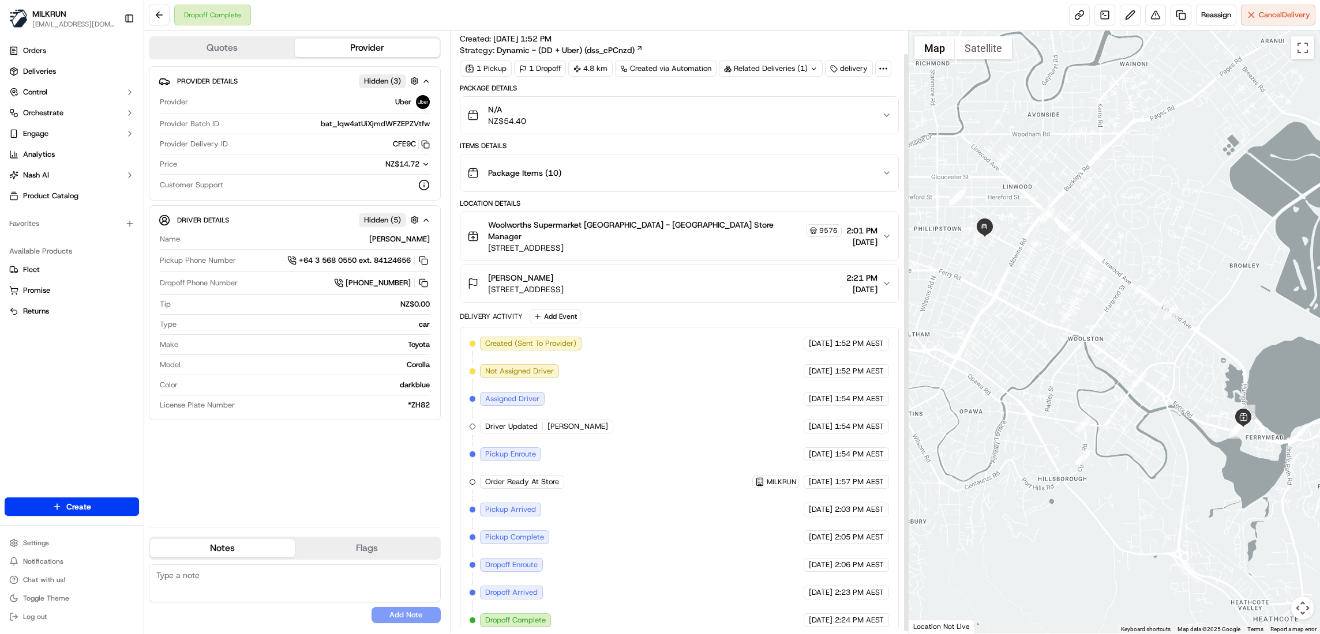
scroll to position [25, 0]
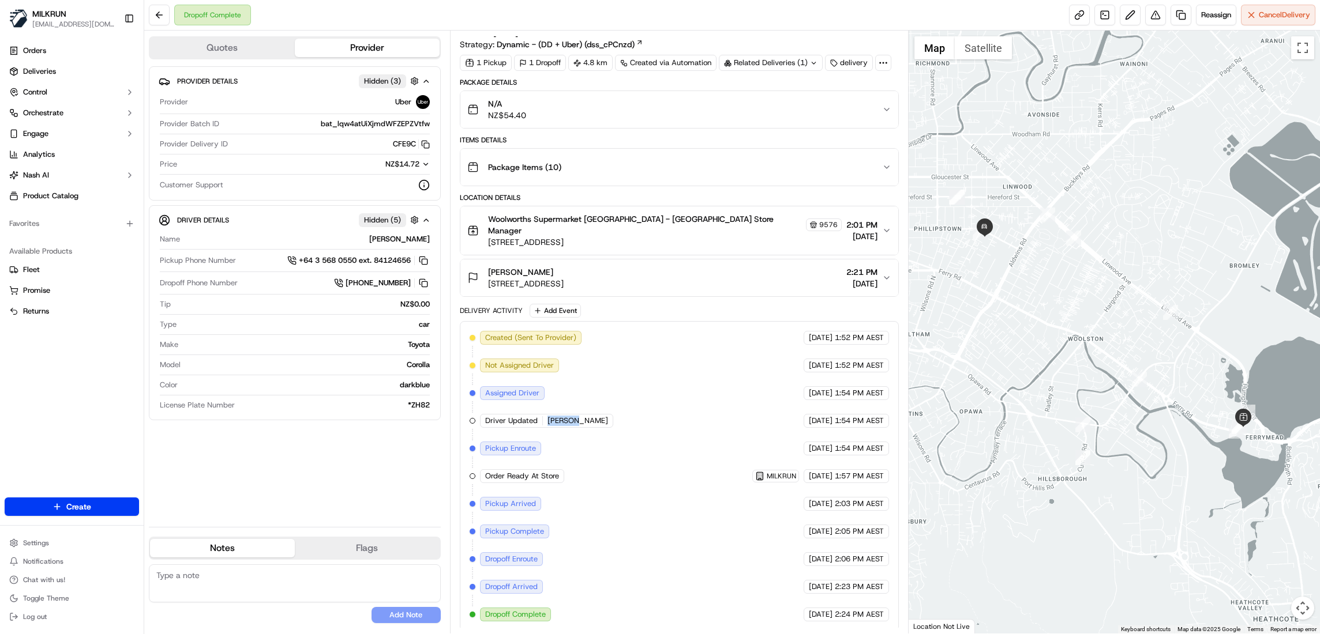
drag, startPoint x: 545, startPoint y: 417, endPoint x: 570, endPoint y: 418, distance: 25.4
click at [570, 418] on div "Driver Updated Anil T." at bounding box center [546, 421] width 133 height 14
copy span "Anil T."
click at [40, 74] on span "Deliveries" at bounding box center [39, 71] width 33 height 10
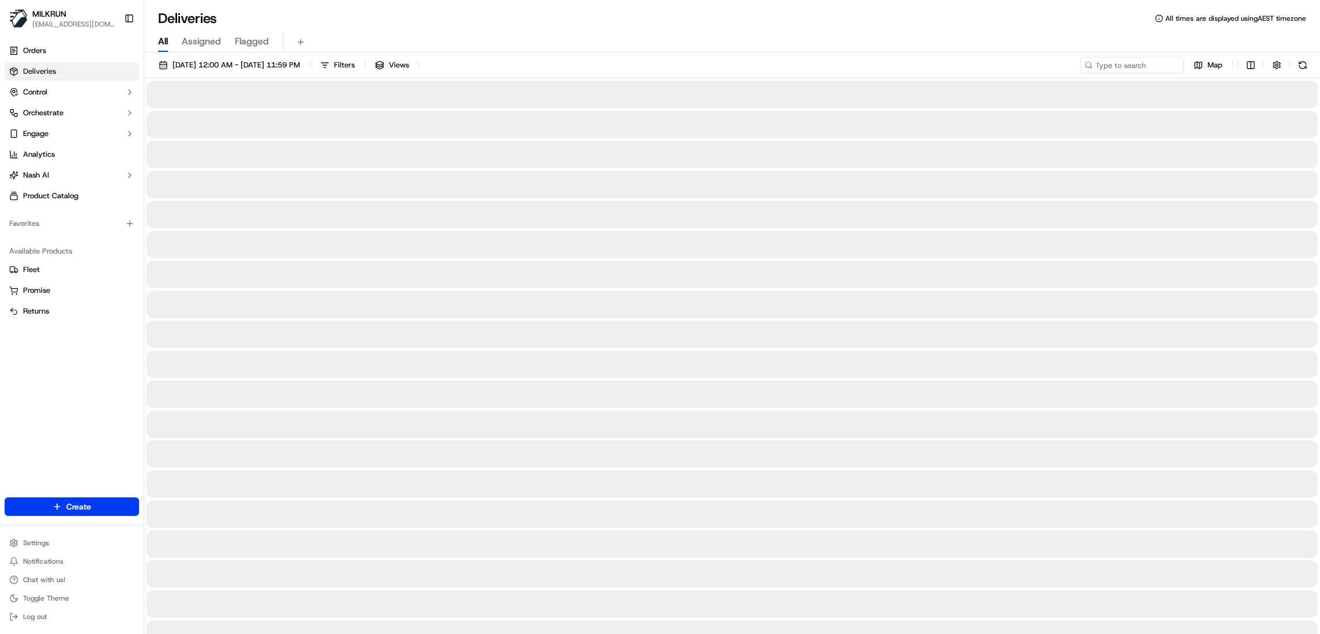
click at [165, 43] on span "All" at bounding box center [163, 42] width 10 height 14
click at [1150, 71] on input at bounding box center [1114, 65] width 138 height 16
paste input "Anil T."
type input "Anil T."
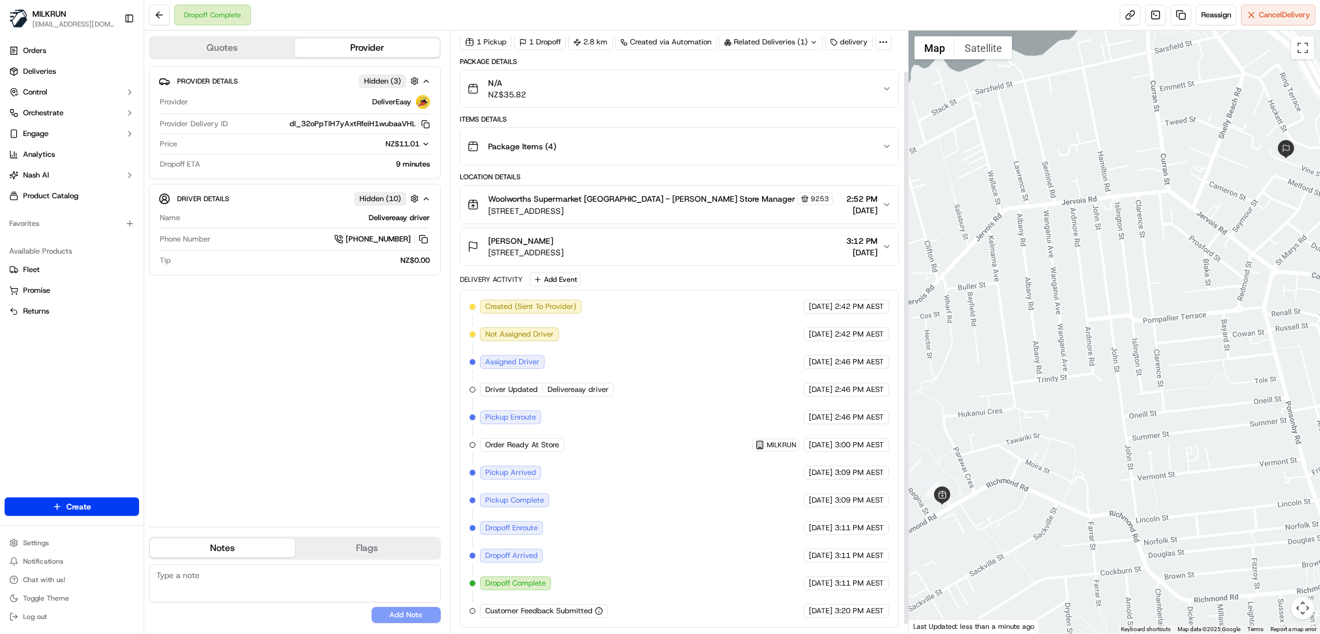
scroll to position [54, 0]
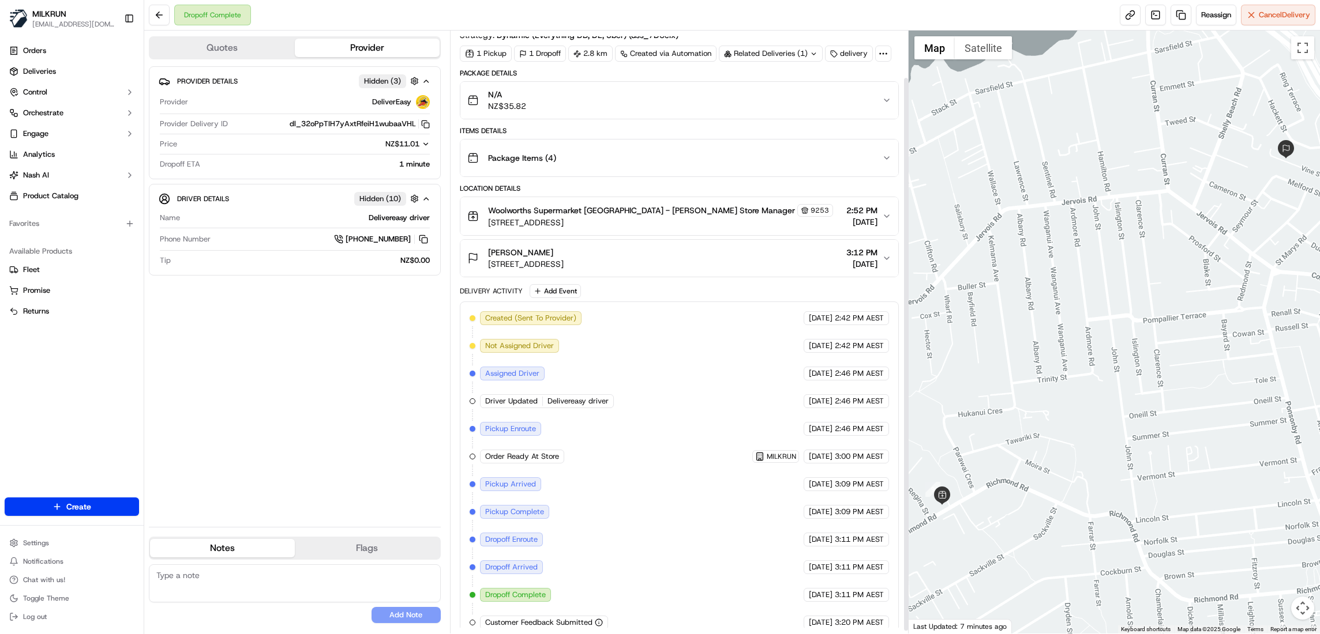
scroll to position [54, 0]
